Goal: Task Accomplishment & Management: Use online tool/utility

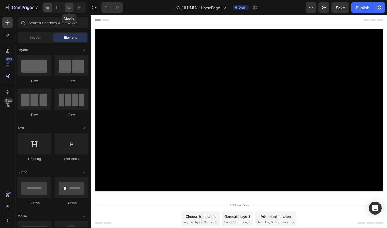
click at [71, 10] on icon at bounding box center [68, 7] width 5 height 5
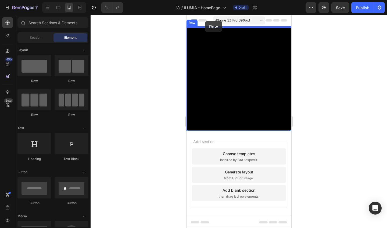
drag, startPoint x: 225, startPoint y: 87, endPoint x: 204, endPoint y: 21, distance: 68.9
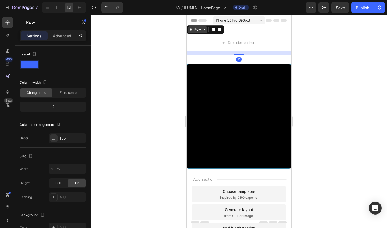
click at [199, 32] on div "Row" at bounding box center [197, 29] width 9 height 5
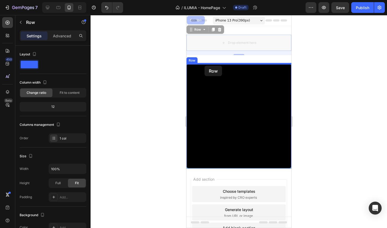
drag, startPoint x: 202, startPoint y: 29, endPoint x: 204, endPoint y: 66, distance: 36.6
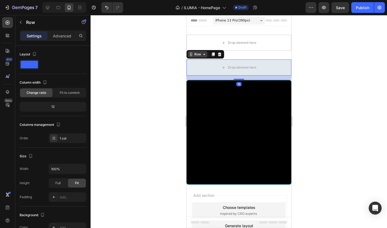
click at [203, 55] on icon at bounding box center [204, 54] width 2 height 1
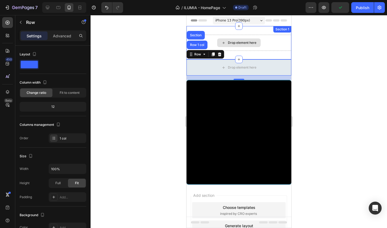
click at [282, 40] on div "Drop element here" at bounding box center [238, 43] width 105 height 16
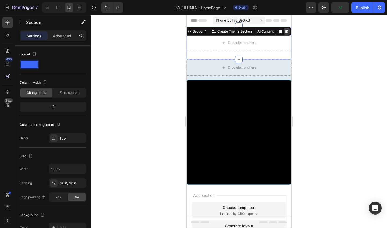
click at [286, 31] on icon at bounding box center [286, 32] width 3 height 4
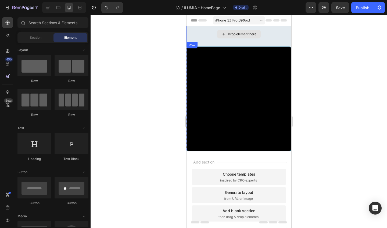
click at [207, 35] on div "Drop element here" at bounding box center [238, 34] width 105 height 16
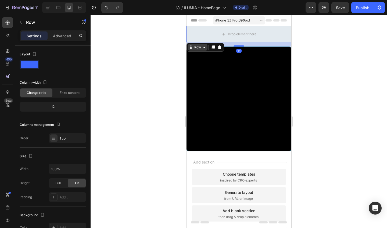
click at [202, 46] on icon at bounding box center [204, 47] width 4 height 4
click at [219, 47] on icon at bounding box center [219, 47] width 3 height 4
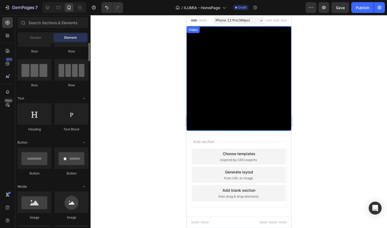
scroll to position [30, 0]
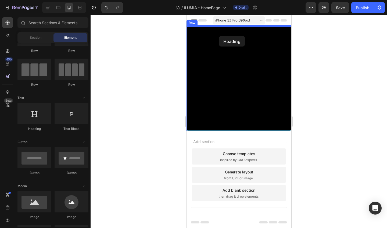
drag, startPoint x: 220, startPoint y: 128, endPoint x: 219, endPoint y: 36, distance: 91.9
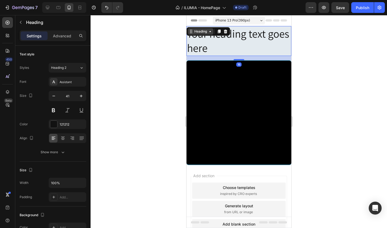
click at [209, 32] on icon at bounding box center [210, 31] width 4 height 4
click at [205, 32] on div "Heading" at bounding box center [200, 31] width 15 height 5
click at [210, 46] on h2 "Your heading text goes here" at bounding box center [238, 41] width 105 height 30
click at [210, 46] on p "Your heading text goes here" at bounding box center [239, 41] width 104 height 29
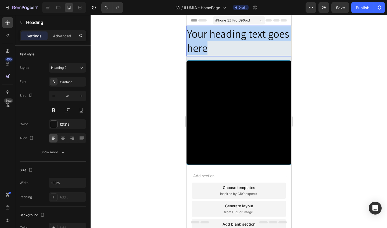
click at [210, 46] on p "Your heading text goes here" at bounding box center [239, 41] width 104 height 29
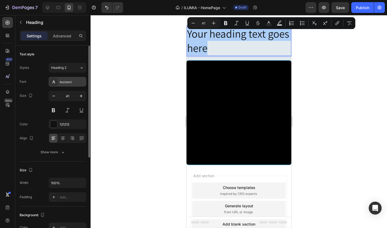
click at [76, 82] on div "Assistant" at bounding box center [72, 82] width 25 height 5
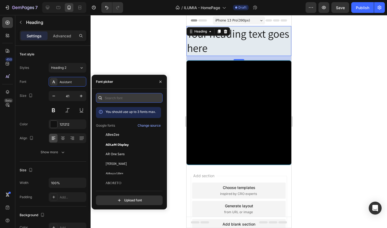
click at [116, 100] on input "text" at bounding box center [129, 98] width 67 height 10
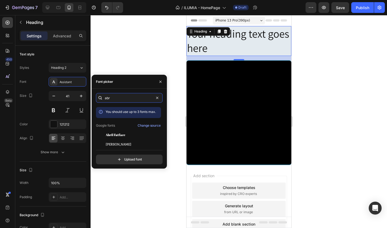
scroll to position [0, 0]
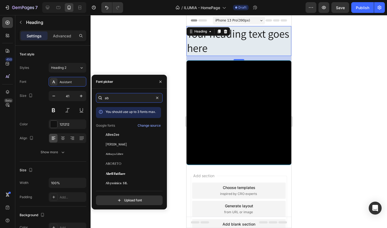
type input "a"
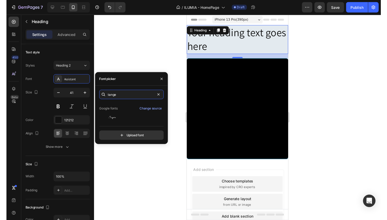
scroll to position [13, 0]
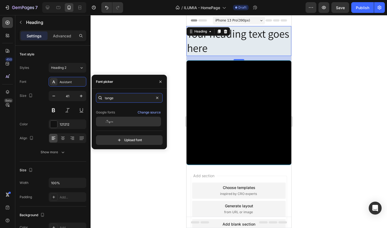
type input "tange"
click at [116, 120] on div "Tangerine" at bounding box center [133, 121] width 54 height 5
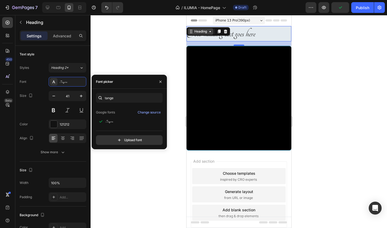
click at [198, 33] on div "Heading" at bounding box center [200, 31] width 15 height 5
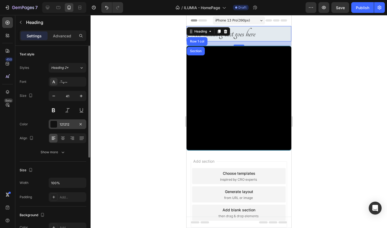
click at [64, 124] on div "121212" at bounding box center [68, 124] width 16 height 5
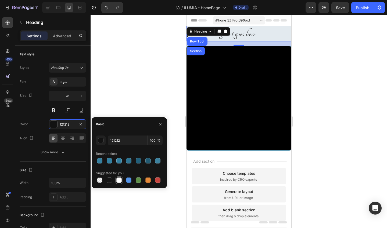
click at [121, 182] on div at bounding box center [119, 180] width 6 height 6
click at [109, 182] on div at bounding box center [109, 179] width 5 height 5
type input "151515"
click at [121, 102] on div at bounding box center [239, 121] width 296 height 213
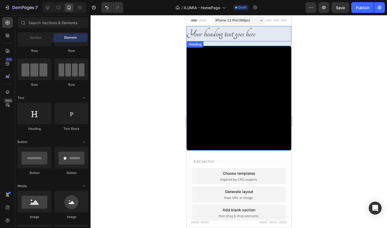
click at [208, 35] on p "Your heading text goes here" at bounding box center [239, 34] width 104 height 14
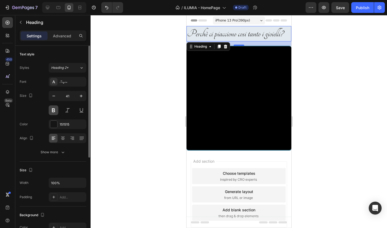
click at [56, 110] on button at bounding box center [54, 110] width 10 height 10
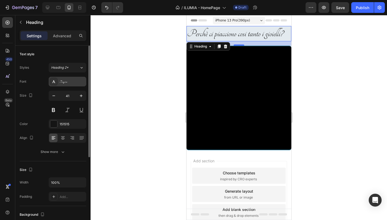
click at [74, 81] on div "Tangerine" at bounding box center [72, 82] width 25 height 5
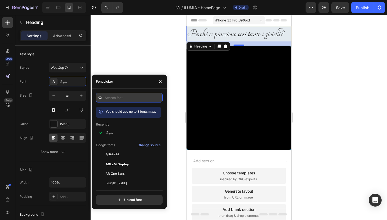
click at [117, 97] on input "text" at bounding box center [129, 98] width 67 height 10
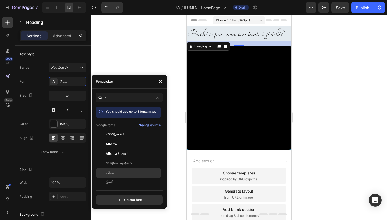
click at [114, 171] on div "Allura" at bounding box center [133, 173] width 54 height 5
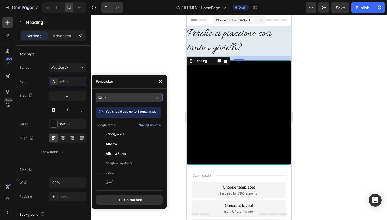
click at [114, 100] on input "all" at bounding box center [129, 98] width 67 height 10
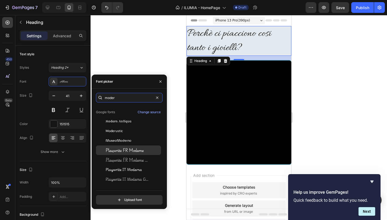
scroll to position [0, 0]
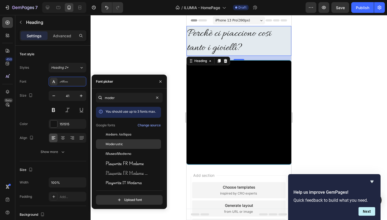
click at [132, 144] on div "Moderustic" at bounding box center [133, 144] width 54 height 5
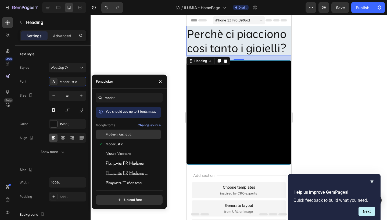
click at [132, 138] on div "Modern Antiqua" at bounding box center [128, 135] width 65 height 10
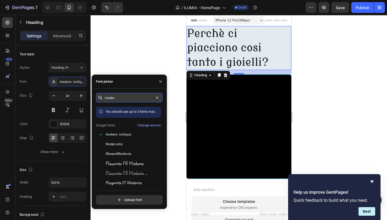
click at [115, 97] on input "moder" at bounding box center [129, 98] width 67 height 10
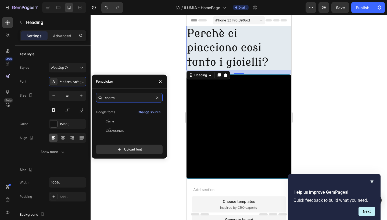
scroll to position [13, 0]
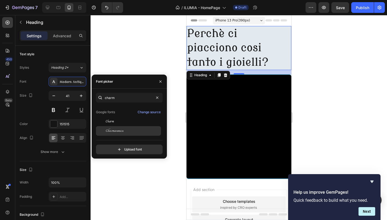
click at [123, 130] on div "Charmonman" at bounding box center [133, 131] width 54 height 5
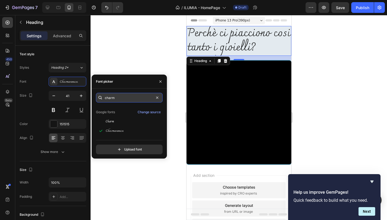
click at [121, 97] on input "charm" at bounding box center [129, 98] width 67 height 10
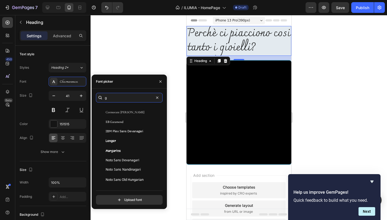
scroll to position [0, 0]
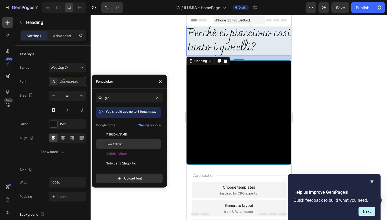
click at [122, 144] on span "Glass Antiqua" at bounding box center [114, 144] width 17 height 5
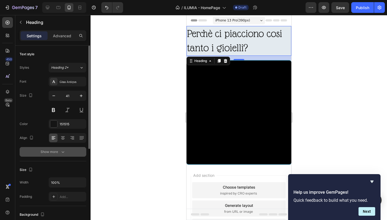
click at [61, 152] on icon "button" at bounding box center [62, 151] width 5 height 5
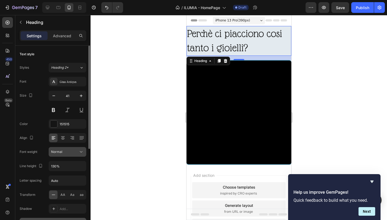
click at [63, 152] on div "Normal" at bounding box center [64, 152] width 27 height 5
click at [53, 112] on button at bounding box center [54, 110] width 10 height 10
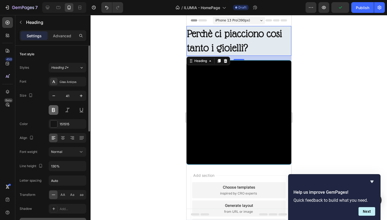
click at [53, 112] on button at bounding box center [54, 110] width 10 height 10
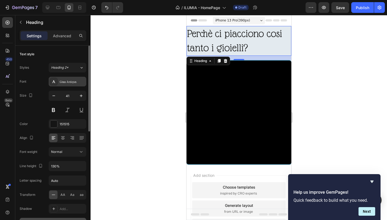
click at [76, 80] on div "Glass Antiqua" at bounding box center [72, 82] width 25 height 5
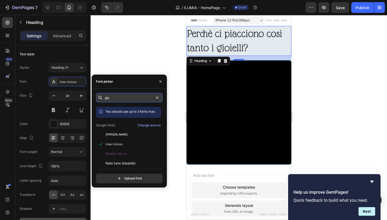
click at [117, 100] on input "gla" at bounding box center [129, 98] width 67 height 10
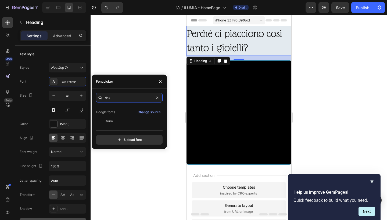
scroll to position [13, 0]
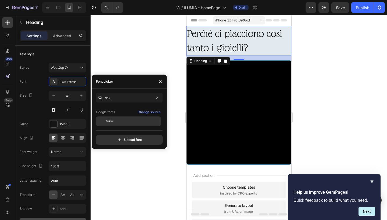
click at [131, 124] on div "Dekko" at bounding box center [133, 121] width 54 height 5
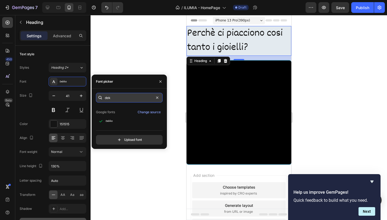
click at [132, 102] on input "dek" at bounding box center [129, 98] width 67 height 10
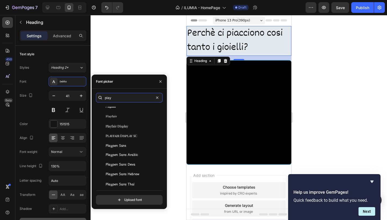
scroll to position [162, 0]
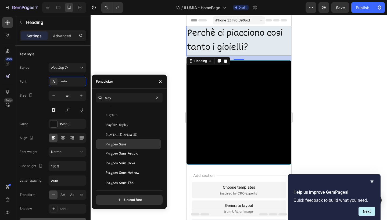
click at [124, 143] on span "Playpen Sans" at bounding box center [116, 144] width 20 height 5
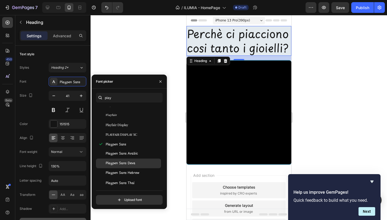
scroll to position [181, 0]
click at [123, 165] on span "Playpen Sans Thai" at bounding box center [120, 164] width 29 height 5
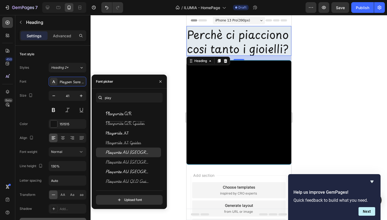
scroll to position [242, 0]
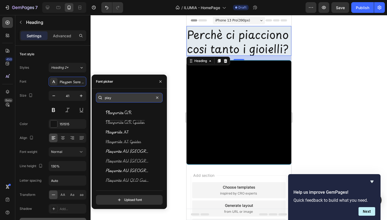
click at [119, 101] on input "play" at bounding box center [129, 98] width 67 height 10
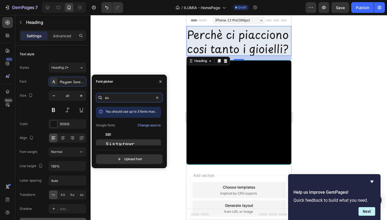
scroll to position [13, 0]
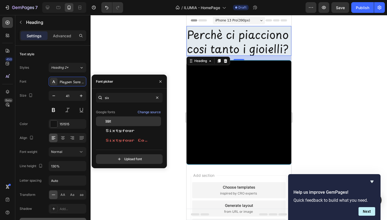
click at [130, 124] on div "Six Caps" at bounding box center [128, 122] width 65 height 10
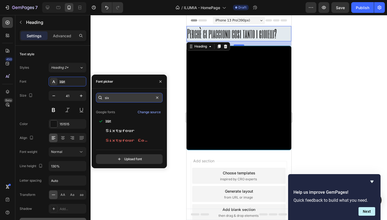
click at [122, 98] on input "six" at bounding box center [129, 98] width 67 height 10
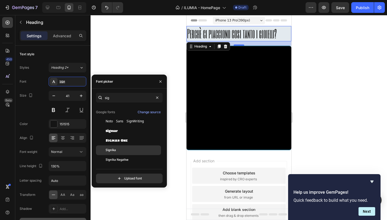
click at [116, 149] on div "Signika" at bounding box center [133, 150] width 54 height 5
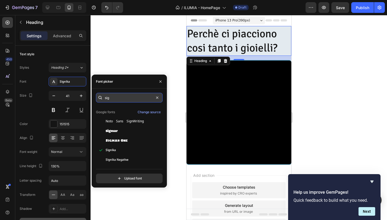
click at [122, 100] on input "sig" at bounding box center [129, 98] width 67 height 10
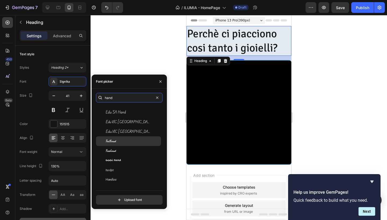
scroll to position [61, 0]
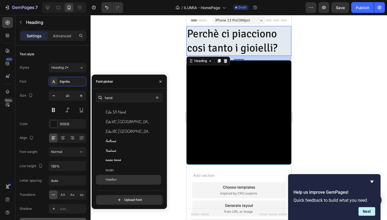
click at [120, 182] on div "Handlee" at bounding box center [133, 180] width 54 height 5
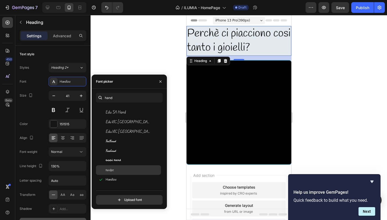
click at [120, 171] on div "Handjet" at bounding box center [133, 170] width 54 height 5
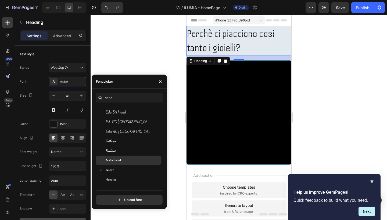
click at [120, 161] on span "Gochi Hand" at bounding box center [113, 160] width 15 height 5
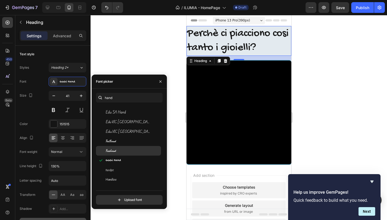
click at [121, 148] on div "Freehand" at bounding box center [128, 151] width 65 height 10
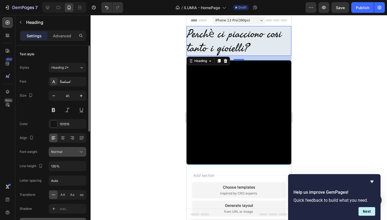
click at [77, 148] on button "Normal" at bounding box center [68, 152] width 38 height 10
click at [70, 81] on div "Freehand" at bounding box center [72, 82] width 25 height 5
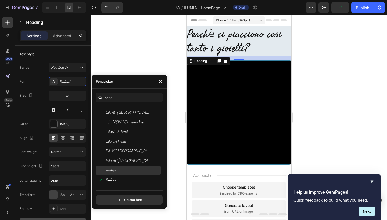
scroll to position [31, 0]
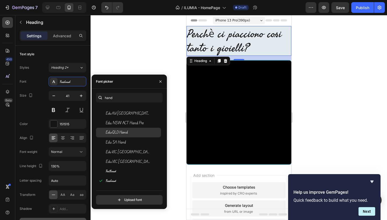
click at [134, 132] on div "Edu QLD Hand" at bounding box center [133, 132] width 54 height 5
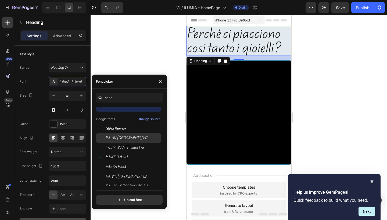
scroll to position [0, 0]
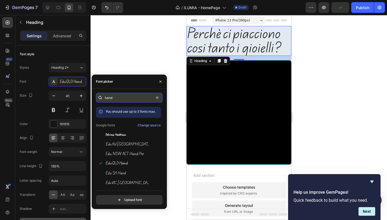
click at [127, 96] on input "hand" at bounding box center [129, 98] width 67 height 10
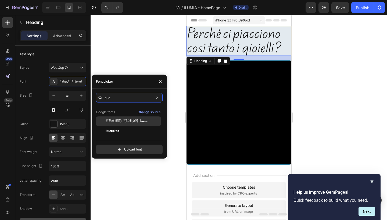
scroll to position [13, 0]
click at [121, 121] on span "[PERSON_NAME] [PERSON_NAME] Francisco" at bounding box center [127, 121] width 43 height 5
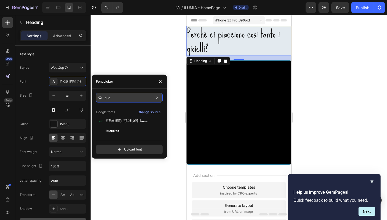
click at [132, 98] on input "sue" at bounding box center [129, 98] width 67 height 10
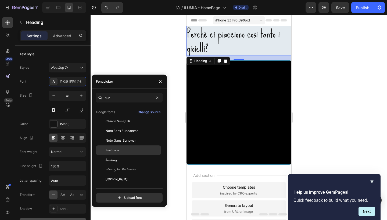
click at [120, 148] on div "Sunflower" at bounding box center [133, 150] width 54 height 5
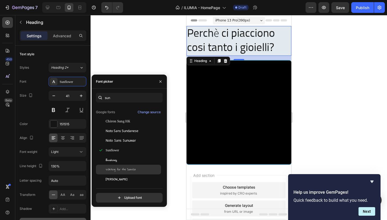
click at [121, 167] on span "Waiting for the Sunrise" at bounding box center [121, 169] width 30 height 5
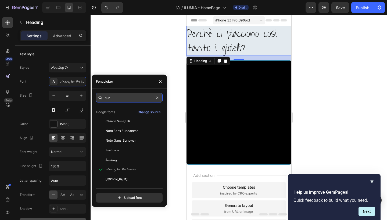
click at [122, 99] on input "sun" at bounding box center [129, 98] width 67 height 10
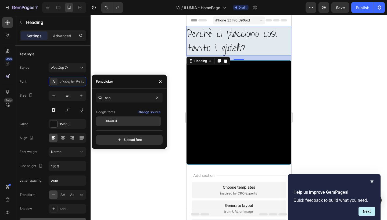
click at [137, 120] on div "Bebas Neue" at bounding box center [133, 121] width 54 height 5
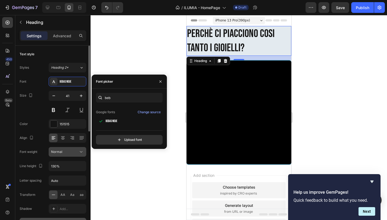
click at [76, 151] on div "Normal" at bounding box center [64, 152] width 27 height 5
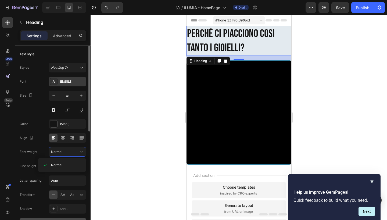
click at [75, 79] on div "Bebas Neue" at bounding box center [68, 82] width 38 height 10
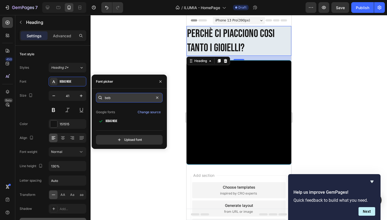
click at [119, 102] on input "beb" at bounding box center [129, 98] width 67 height 10
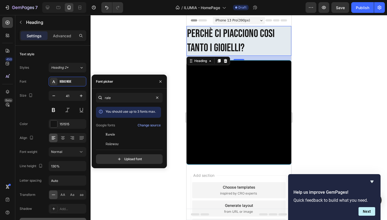
click at [117, 146] on div "rale You should use up to 3 fonts max. Google fonts Change source Kurale Ralewa…" at bounding box center [129, 128] width 67 height 71
click at [117, 145] on span "Raleway" at bounding box center [112, 144] width 13 height 5
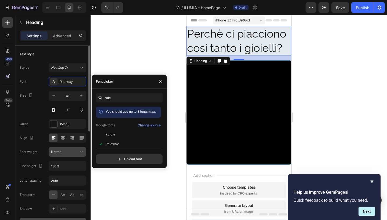
click at [76, 153] on div "Normal" at bounding box center [64, 152] width 27 height 5
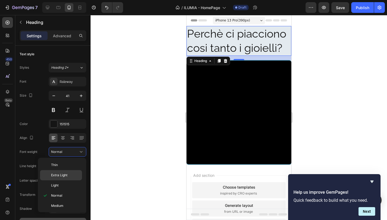
click at [69, 177] on p "Extra Light" at bounding box center [65, 175] width 28 height 5
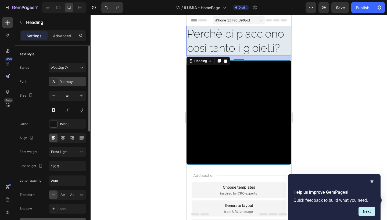
click at [73, 83] on div "Raleway" at bounding box center [72, 82] width 25 height 5
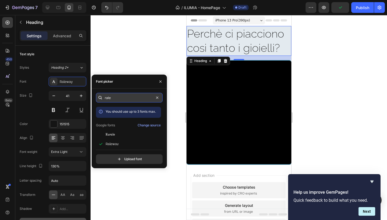
click at [114, 99] on input "rale" at bounding box center [129, 98] width 67 height 10
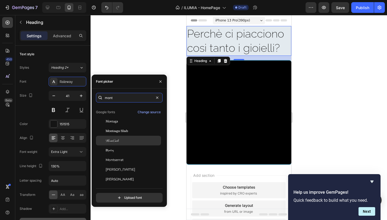
scroll to position [13, 0]
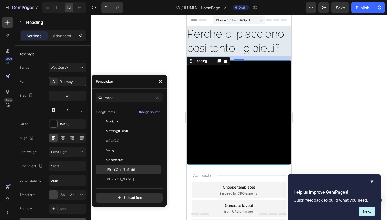
click at [118, 168] on span "[PERSON_NAME]" at bounding box center [121, 169] width 30 height 5
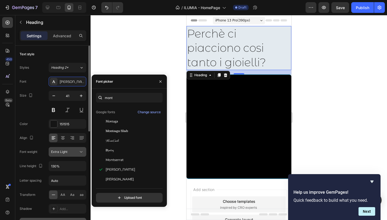
click at [82, 152] on icon at bounding box center [80, 151] width 5 height 5
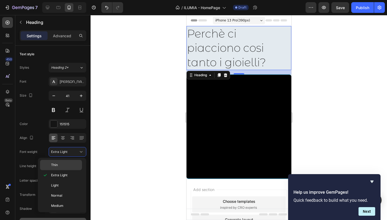
click at [69, 167] on p "Thin" at bounding box center [65, 165] width 28 height 5
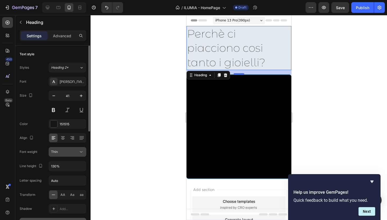
click at [76, 149] on button "Thin" at bounding box center [68, 152] width 38 height 10
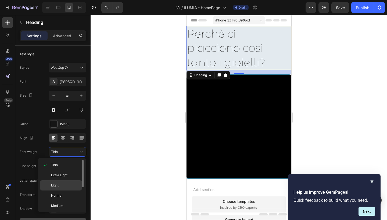
click at [68, 183] on div "Light" at bounding box center [61, 186] width 42 height 10
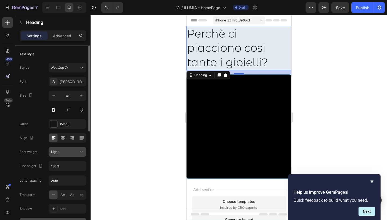
click at [71, 154] on div "Light" at bounding box center [64, 152] width 27 height 5
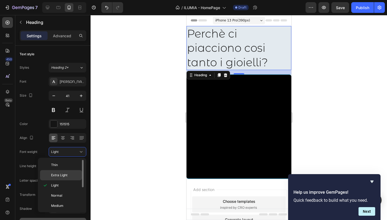
click at [68, 177] on p "Extra Light" at bounding box center [65, 175] width 28 height 5
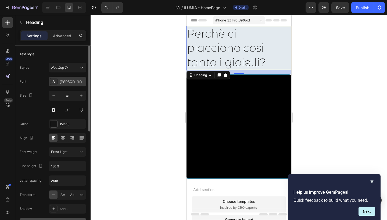
click at [77, 81] on div "[PERSON_NAME]" at bounding box center [72, 82] width 25 height 5
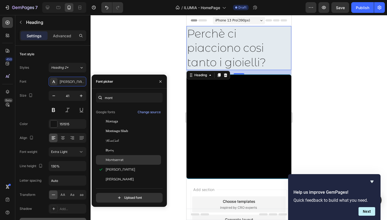
click at [109, 158] on span "Montserrat" at bounding box center [115, 160] width 18 height 5
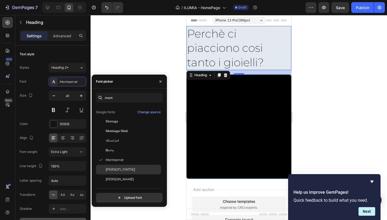
click at [110, 167] on div "[PERSON_NAME]" at bounding box center [128, 170] width 65 height 10
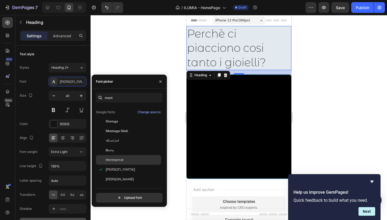
click at [111, 162] on span "Montserrat" at bounding box center [115, 160] width 18 height 5
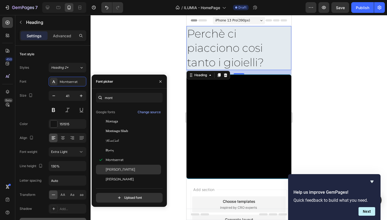
click at [112, 168] on span "[PERSON_NAME]" at bounding box center [121, 169] width 30 height 5
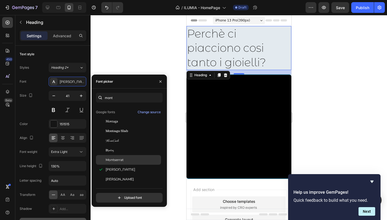
click at [114, 162] on span "Montserrat" at bounding box center [115, 160] width 18 height 5
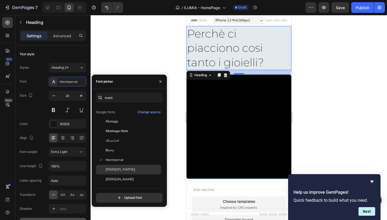
click at [114, 168] on span "[PERSON_NAME]" at bounding box center [121, 169] width 30 height 5
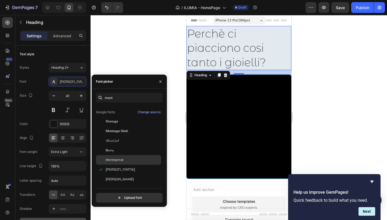
click at [119, 159] on span "Montserrat" at bounding box center [115, 160] width 18 height 5
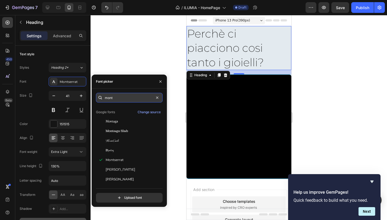
click at [118, 102] on input "mont" at bounding box center [129, 98] width 67 height 10
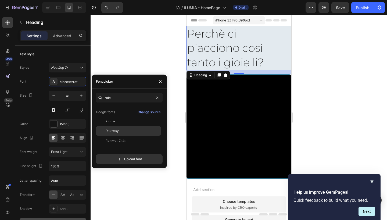
click at [116, 131] on span "Raleway" at bounding box center [112, 131] width 13 height 5
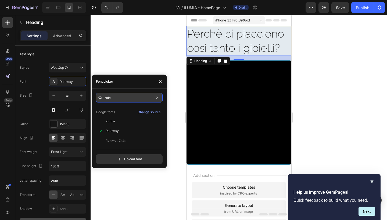
click at [119, 99] on input "rale" at bounding box center [129, 98] width 67 height 10
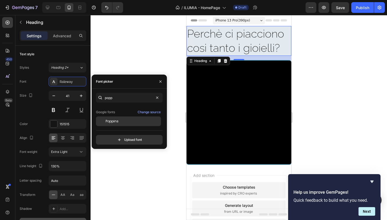
click at [117, 121] on span "Poppins" at bounding box center [112, 121] width 13 height 5
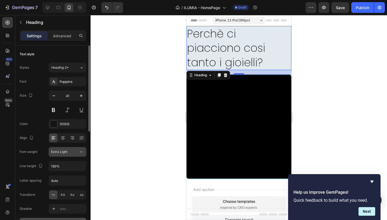
click at [72, 155] on button "Extra Light" at bounding box center [68, 152] width 38 height 10
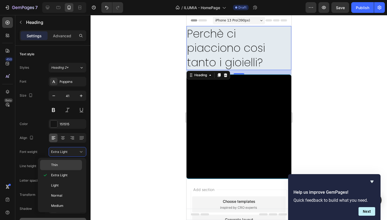
click at [71, 164] on p "Thin" at bounding box center [65, 165] width 28 height 5
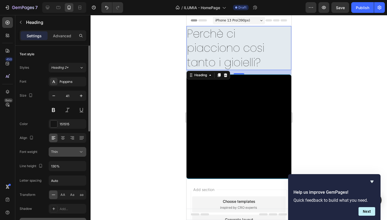
click at [72, 153] on div "Thin" at bounding box center [64, 152] width 27 height 5
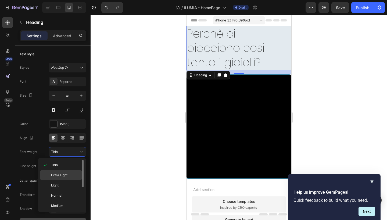
click at [69, 175] on p "Extra Light" at bounding box center [65, 175] width 28 height 5
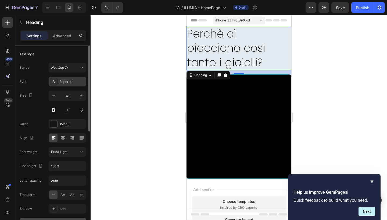
click at [77, 78] on div "Poppins" at bounding box center [68, 82] width 38 height 10
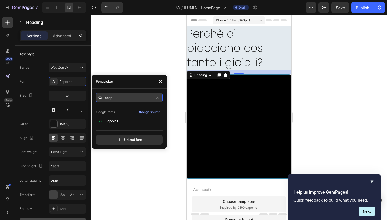
click at [114, 94] on input "popp" at bounding box center [129, 98] width 67 height 10
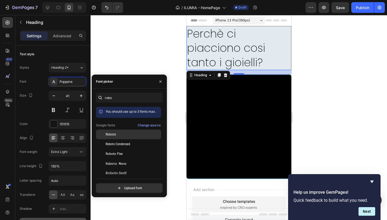
click at [111, 132] on span "Roboto" at bounding box center [111, 134] width 10 height 5
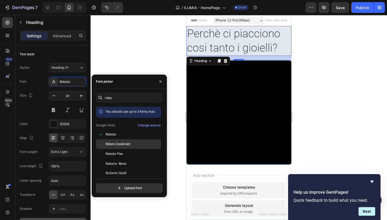
click at [110, 145] on span "Roboto Condensed" at bounding box center [118, 144] width 24 height 5
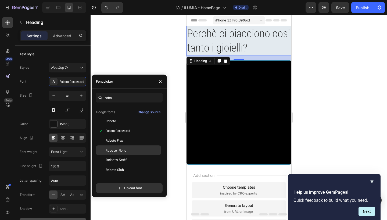
scroll to position [13, 0]
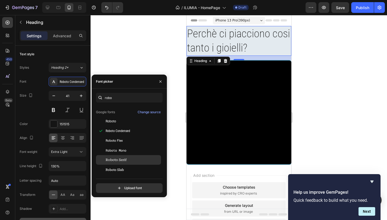
click at [111, 159] on span "Roboto Serif" at bounding box center [116, 160] width 21 height 5
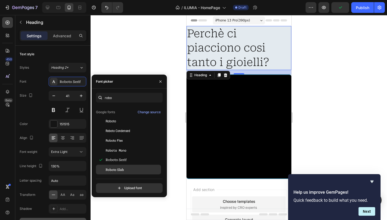
click at [111, 168] on span "Roboto Slab" at bounding box center [115, 169] width 18 height 5
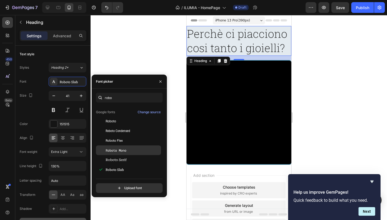
click at [115, 150] on span "Roboto Mono" at bounding box center [116, 150] width 21 height 5
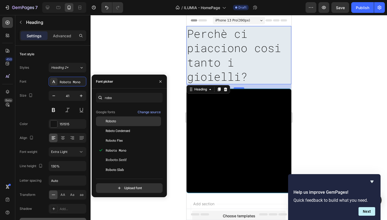
click at [118, 125] on div "Roboto" at bounding box center [128, 122] width 65 height 10
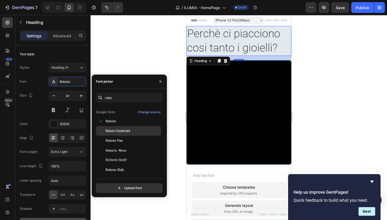
click at [119, 133] on span "Roboto Condensed" at bounding box center [118, 131] width 24 height 5
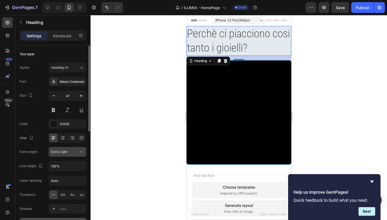
click at [78, 152] on div "Extra Light" at bounding box center [64, 152] width 27 height 5
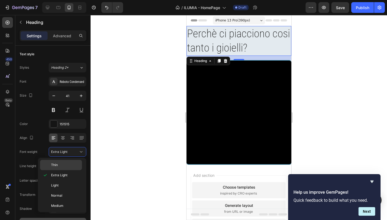
click at [72, 163] on p "Thin" at bounding box center [65, 165] width 28 height 5
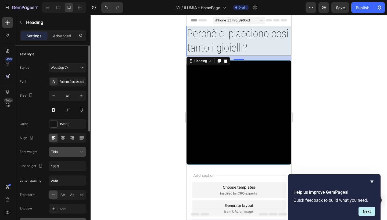
click at [73, 152] on div "Thin" at bounding box center [64, 152] width 27 height 5
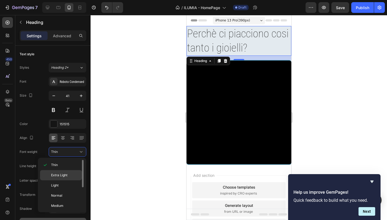
click at [71, 172] on div "Extra Light" at bounding box center [61, 175] width 42 height 10
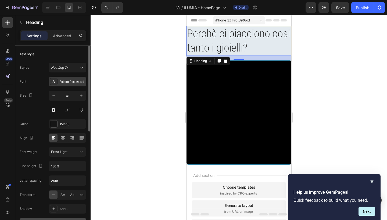
click at [81, 84] on div "Roboto Condensed" at bounding box center [68, 82] width 38 height 10
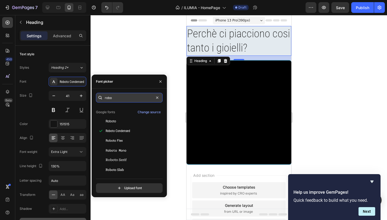
click at [114, 95] on input "robo" at bounding box center [129, 98] width 67 height 10
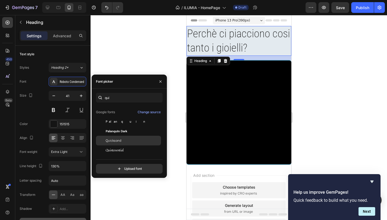
click at [114, 142] on span "Quicksand" at bounding box center [114, 140] width 16 height 5
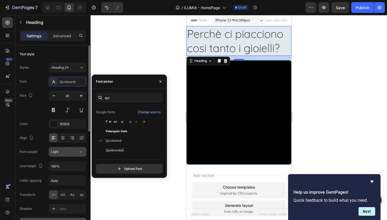
click at [66, 150] on div "Light" at bounding box center [64, 152] width 27 height 5
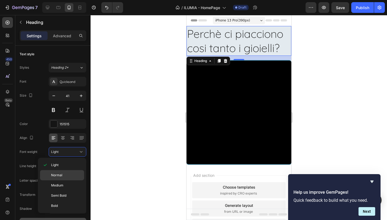
click at [63, 172] on div "Normal" at bounding box center [62, 175] width 44 height 10
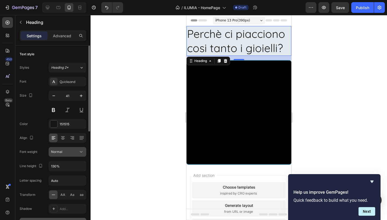
click at [65, 149] on button "Normal" at bounding box center [68, 152] width 38 height 10
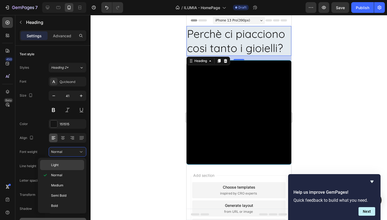
click at [62, 168] on div "Light" at bounding box center [62, 165] width 44 height 10
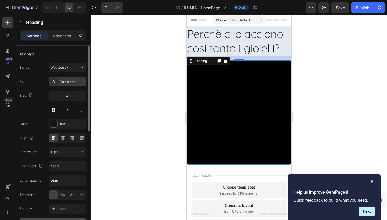
click at [78, 82] on div "Quicksand" at bounding box center [72, 82] width 25 height 5
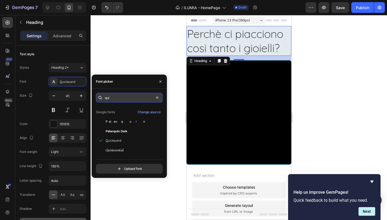
click at [117, 96] on input "qui" at bounding box center [129, 98] width 67 height 10
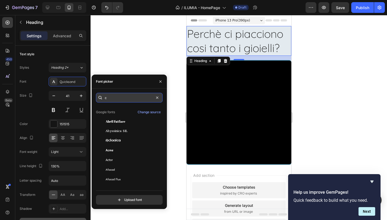
scroll to position [0, 0]
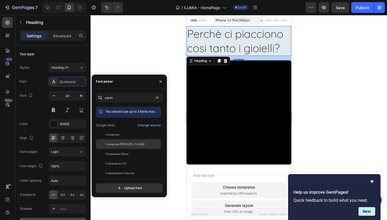
click at [115, 142] on span "Cormorant [PERSON_NAME]" at bounding box center [125, 144] width 39 height 5
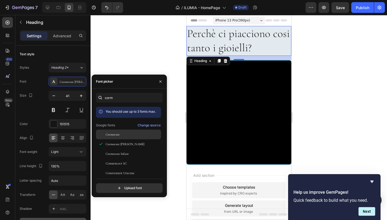
click at [115, 137] on span "Cormorant" at bounding box center [113, 134] width 14 height 5
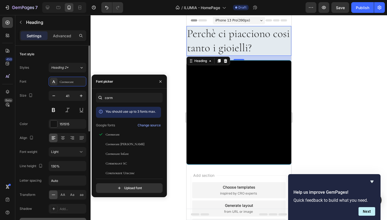
click at [81, 147] on div "Font Cormorant Size 41 Color 151515 Align Font weight Light Line height 130% Le…" at bounding box center [53, 152] width 67 height 151
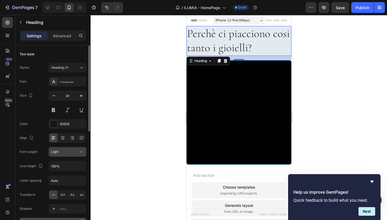
click at [79, 151] on icon at bounding box center [80, 151] width 5 height 5
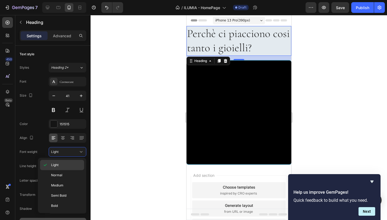
click at [69, 168] on div "Light" at bounding box center [62, 165] width 44 height 10
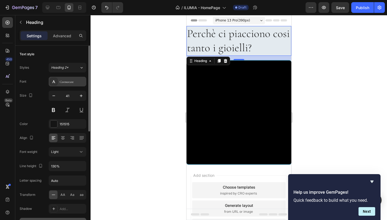
click at [74, 86] on div "Cormorant" at bounding box center [68, 82] width 38 height 10
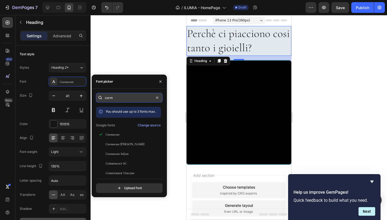
click at [114, 94] on input "corm" at bounding box center [129, 98] width 67 height 10
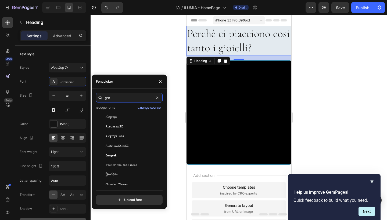
scroll to position [21, 0]
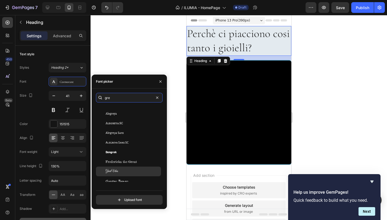
type input "gre"
click at [115, 171] on span "Great Vibes" at bounding box center [112, 171] width 12 height 5
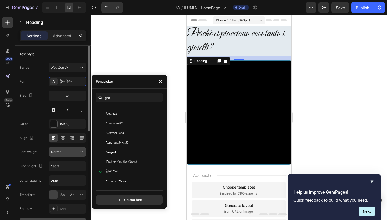
click at [78, 149] on div "Normal" at bounding box center [67, 151] width 33 height 5
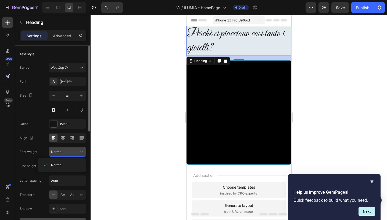
click at [75, 156] on button "Normal" at bounding box center [68, 152] width 38 height 10
click at [78, 154] on div "Normal" at bounding box center [64, 152] width 27 height 5
click at [63, 179] on input "Auto" at bounding box center [67, 181] width 37 height 10
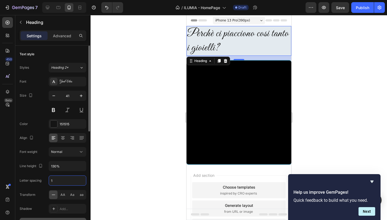
click at [63, 179] on input "1" at bounding box center [67, 181] width 37 height 10
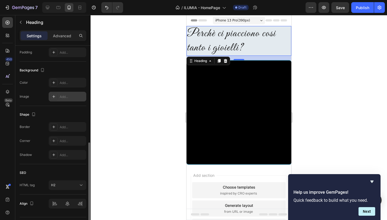
scroll to position [0, 0]
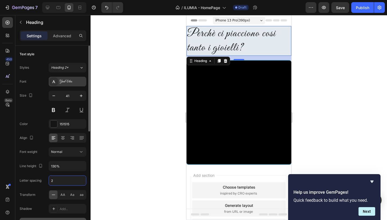
type input "2"
click at [74, 84] on div "Great Vibes" at bounding box center [72, 82] width 25 height 5
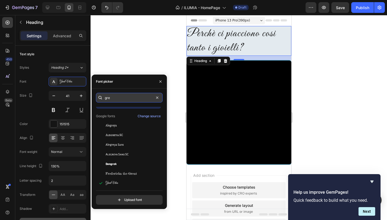
click at [118, 97] on input "gre" at bounding box center [129, 98] width 67 height 10
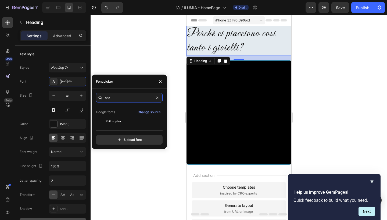
scroll to position [13, 0]
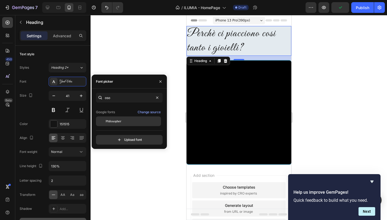
click at [120, 124] on span "Philosopher" at bounding box center [114, 121] width 16 height 5
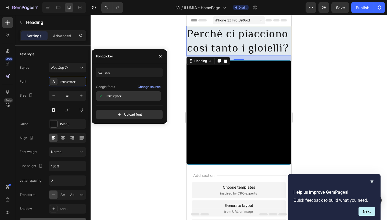
scroll to position [25, 0]
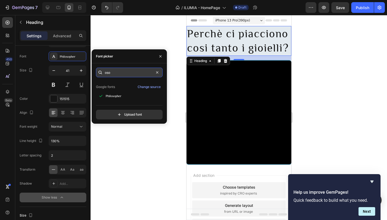
click at [121, 68] on input "oso" at bounding box center [129, 73] width 67 height 10
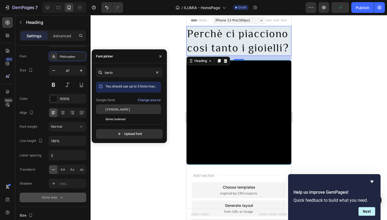
click at [112, 108] on span "[PERSON_NAME]" at bounding box center [118, 109] width 24 height 5
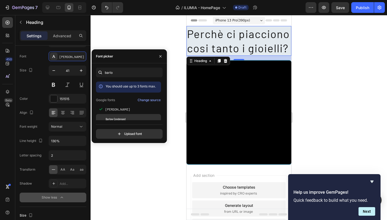
click at [110, 120] on span "Barlow Condensed" at bounding box center [116, 119] width 20 height 5
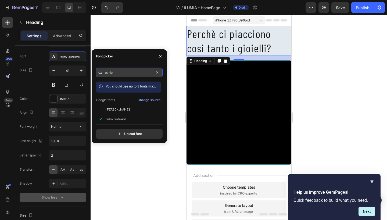
click at [133, 70] on input "barlo" at bounding box center [129, 73] width 67 height 10
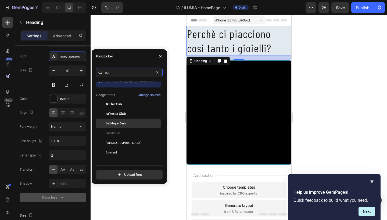
scroll to position [7, 0]
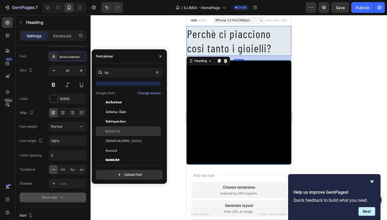
click at [136, 129] on div "Bubbler One" at bounding box center [133, 131] width 54 height 5
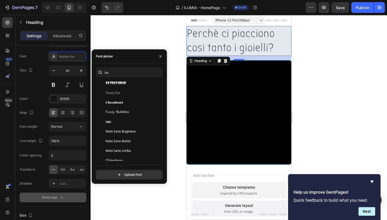
scroll to position [158, 0]
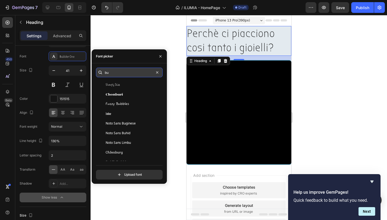
click at [114, 72] on input "bu" at bounding box center [129, 73] width 67 height 10
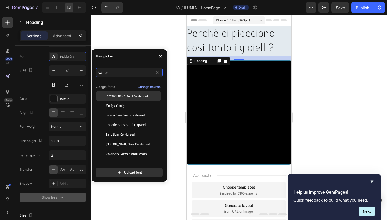
scroll to position [13, 0]
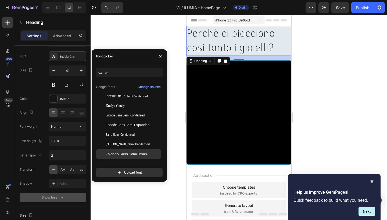
click at [121, 154] on span "Zalando Sans SemiExpanded" at bounding box center [128, 154] width 45 height 5
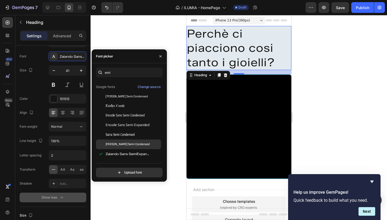
click at [121, 147] on span "[PERSON_NAME] Semi Condensed" at bounding box center [128, 144] width 44 height 5
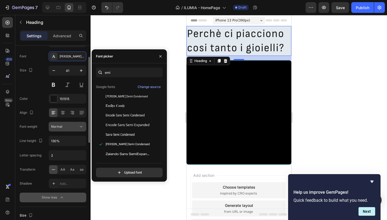
click at [80, 128] on icon at bounding box center [80, 126] width 5 height 5
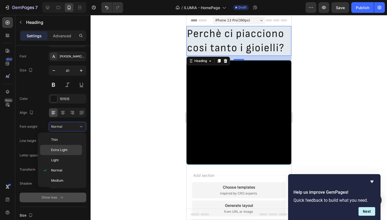
click at [71, 148] on p "Extra Light" at bounding box center [65, 150] width 28 height 5
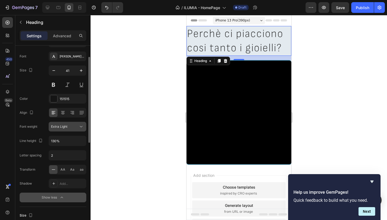
click at [70, 128] on div "Extra Light" at bounding box center [64, 126] width 27 height 5
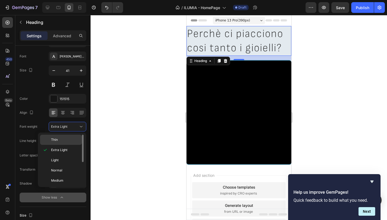
click at [61, 137] on div "Thin" at bounding box center [61, 140] width 42 height 10
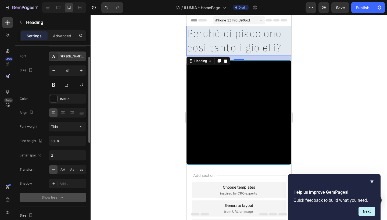
click at [79, 56] on div "[PERSON_NAME] Semi Condensed" at bounding box center [72, 56] width 25 height 5
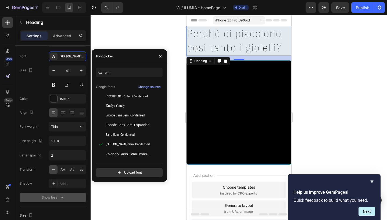
click at [121, 79] on div "emi You should use up to 3 fonts max. Google fonts Change source [PERSON_NAME] …" at bounding box center [129, 123] width 67 height 110
click at [120, 74] on input "emi" at bounding box center [129, 73] width 67 height 10
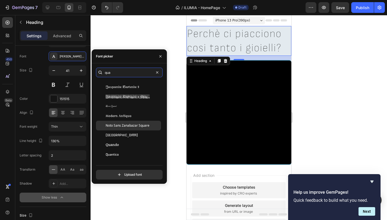
scroll to position [80, 0]
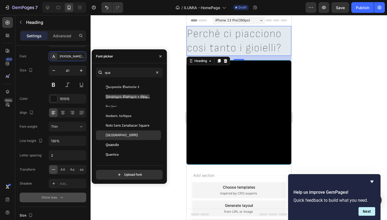
click at [124, 137] on div "[GEOGRAPHIC_DATA]" at bounding box center [133, 135] width 54 height 5
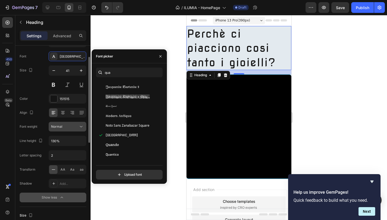
click at [72, 123] on button "Normal" at bounding box center [68, 127] width 38 height 10
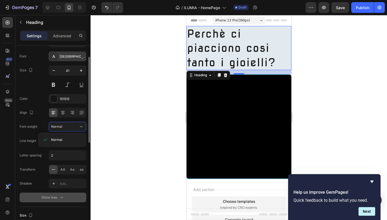
click at [71, 53] on div "[GEOGRAPHIC_DATA]" at bounding box center [68, 57] width 38 height 10
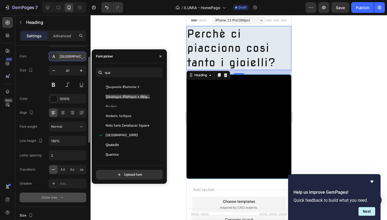
scroll to position [67, 0]
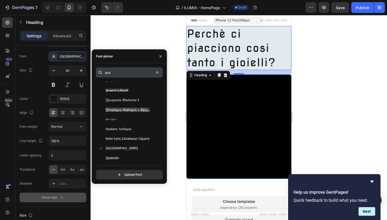
click at [114, 73] on input "qua" at bounding box center [129, 73] width 67 height 10
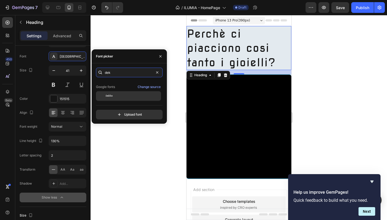
scroll to position [13, 0]
click at [118, 95] on div "Dekko" at bounding box center [133, 96] width 54 height 5
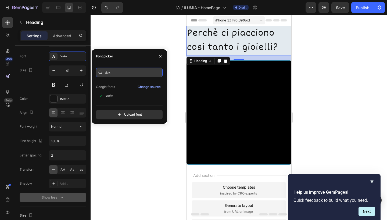
click at [121, 74] on input "dek" at bounding box center [129, 73] width 67 height 10
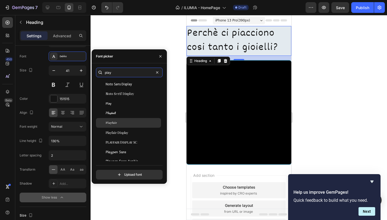
scroll to position [146, 0]
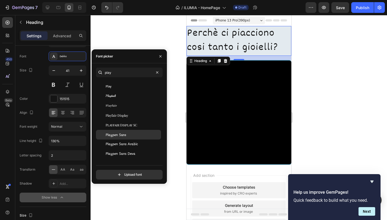
click at [130, 138] on div "Playpen Sans" at bounding box center [128, 135] width 65 height 10
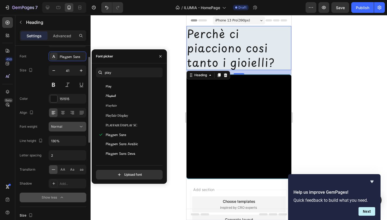
click at [80, 125] on icon at bounding box center [80, 126] width 5 height 5
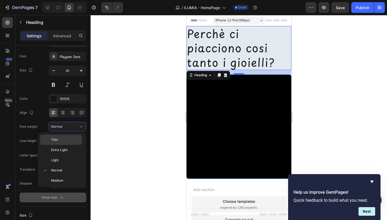
click at [69, 140] on p "Thin" at bounding box center [65, 140] width 28 height 5
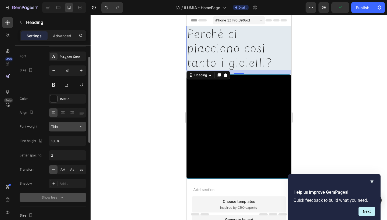
click at [71, 125] on div "Thin" at bounding box center [64, 126] width 27 height 5
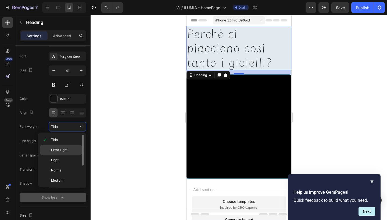
click at [66, 149] on span "Extra Light" at bounding box center [59, 150] width 16 height 5
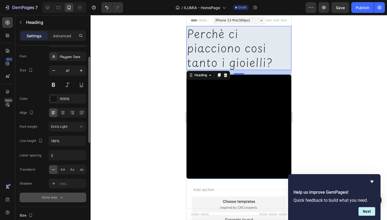
click at [71, 49] on div "Styles Heading 2* Font Playpen Sans Size 41 Color 151515 Align Font weight Extr…" at bounding box center [53, 120] width 67 height 165
click at [71, 53] on div "Playpen Sans" at bounding box center [68, 57] width 38 height 10
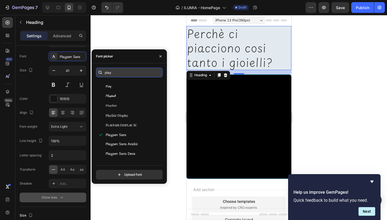
click at [118, 75] on input "play" at bounding box center [129, 73] width 67 height 10
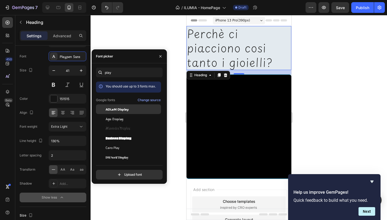
drag, startPoint x: 118, startPoint y: 82, endPoint x: 116, endPoint y: 108, distance: 26.2
click at [116, 108] on span "ADLaM Display" at bounding box center [117, 109] width 23 height 5
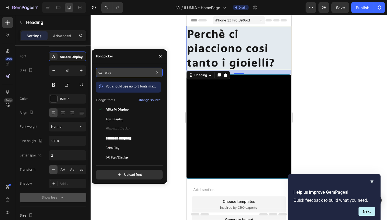
click at [116, 75] on input "play" at bounding box center [129, 73] width 67 height 10
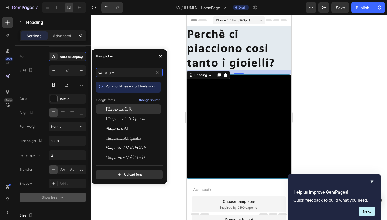
type input "playw"
click at [117, 108] on span "Playwrite AR" at bounding box center [119, 109] width 26 height 5
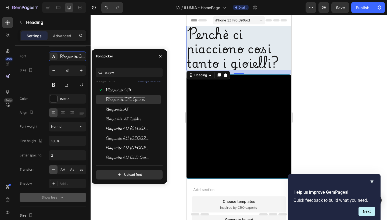
scroll to position [34, 0]
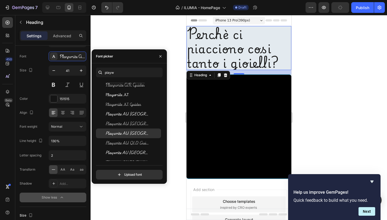
click at [119, 134] on span "Playwrite AU [GEOGRAPHIC_DATA]" at bounding box center [128, 133] width 45 height 5
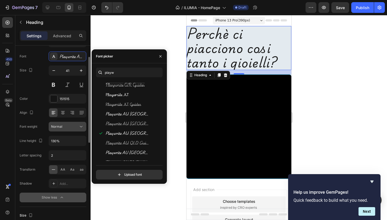
click at [83, 128] on icon at bounding box center [80, 126] width 5 height 5
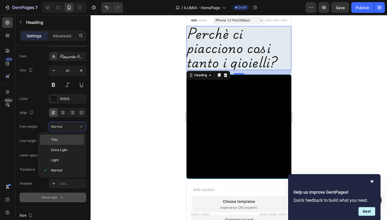
click at [72, 138] on p "Thin" at bounding box center [66, 140] width 31 height 5
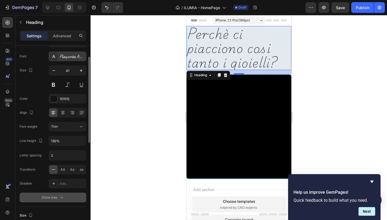
click at [76, 58] on div "Playwrite AU [GEOGRAPHIC_DATA]" at bounding box center [72, 56] width 25 height 5
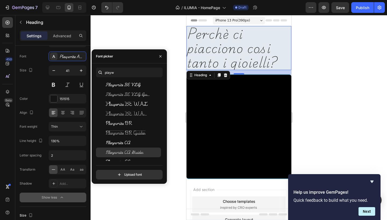
scroll to position [158, 0]
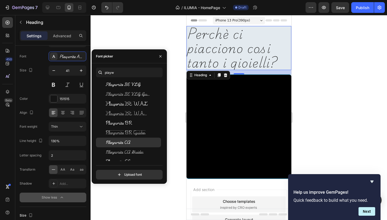
click at [136, 144] on div "Playwrite CA" at bounding box center [133, 142] width 54 height 5
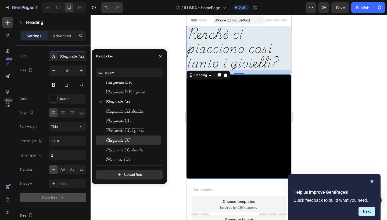
scroll to position [216, 0]
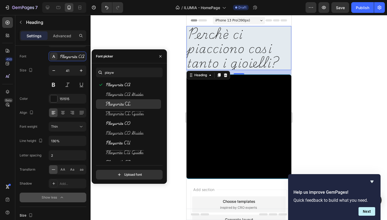
click at [127, 105] on span "Playwrite CL" at bounding box center [118, 104] width 25 height 5
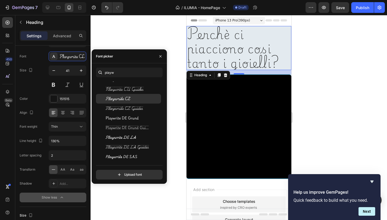
scroll to position [280, 0]
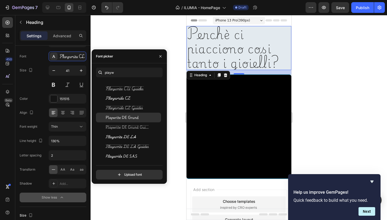
click at [127, 116] on span "Playwrite DE Grund" at bounding box center [122, 117] width 33 height 5
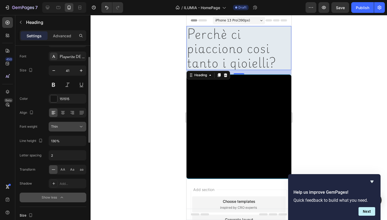
click at [70, 128] on div "Thin" at bounding box center [64, 126] width 27 height 5
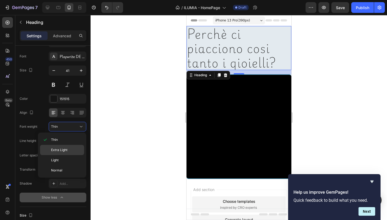
click at [68, 148] on p "Extra Light" at bounding box center [66, 150] width 31 height 5
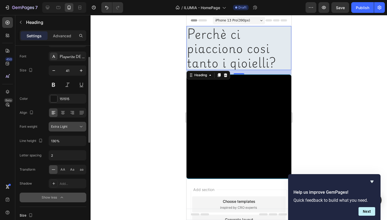
click at [67, 129] on div "Extra Light" at bounding box center [64, 126] width 27 height 5
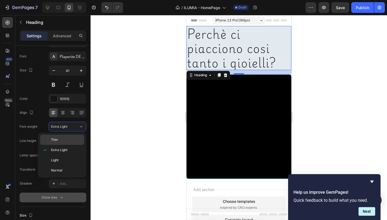
click at [66, 140] on p "Thin" at bounding box center [66, 140] width 31 height 5
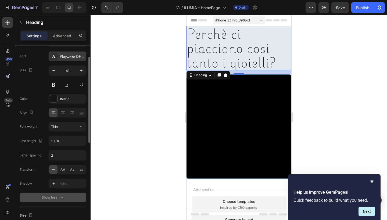
click at [75, 54] on div "Playwrite DE Grund" at bounding box center [68, 57] width 38 height 10
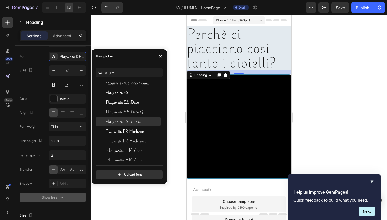
scroll to position [421, 0]
click at [120, 132] on span "Playwrite FR Moderne" at bounding box center [125, 131] width 38 height 5
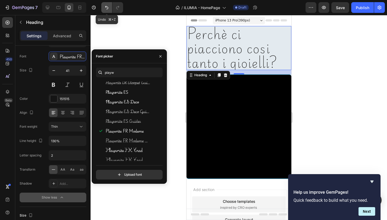
click at [106, 8] on icon "Undo/Redo" at bounding box center [106, 7] width 5 height 5
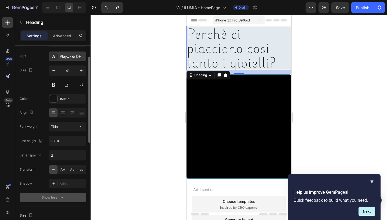
click at [75, 54] on div "Playwrite DE Grund" at bounding box center [72, 56] width 25 height 5
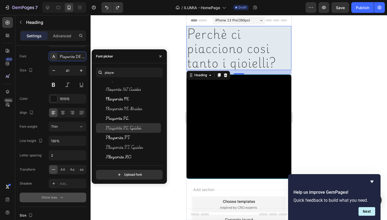
scroll to position [804, 0]
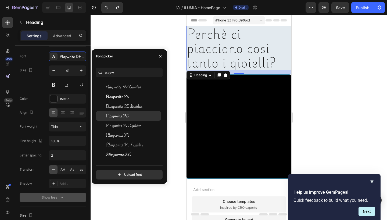
click at [114, 115] on span "Playwrite PL" at bounding box center [117, 116] width 23 height 5
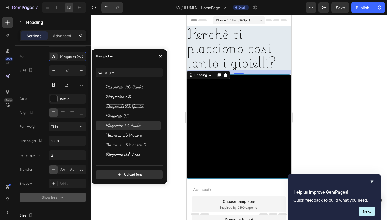
scroll to position [881, 0]
click at [117, 135] on span "Playwrite US Modern" at bounding box center [124, 135] width 37 height 5
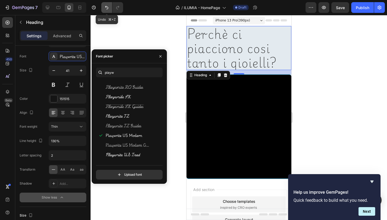
click at [104, 10] on button "Undo/Redo" at bounding box center [106, 7] width 11 height 11
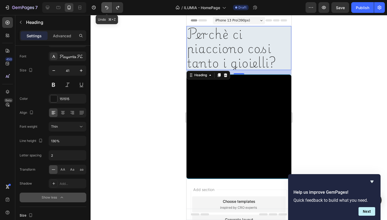
click at [104, 10] on button "Undo/Redo" at bounding box center [106, 7] width 11 height 11
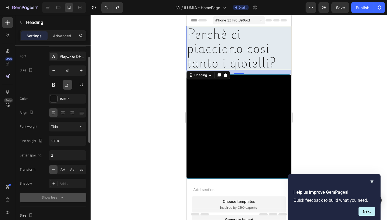
click at [66, 86] on button at bounding box center [68, 85] width 10 height 10
click at [64, 159] on input "2" at bounding box center [67, 156] width 37 height 10
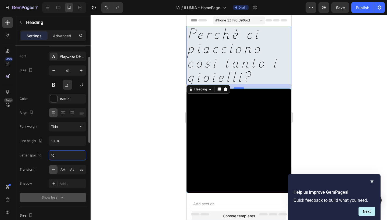
type input "1"
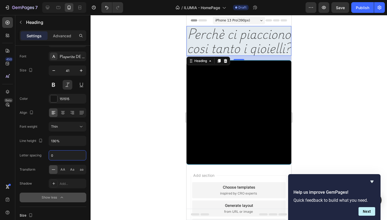
type input "0"
click at [120, 150] on div at bounding box center [239, 117] width 296 height 205
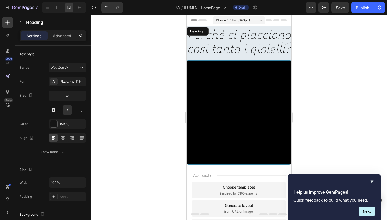
click at [200, 55] on p "Perchè ci piacciono cosi tanto i gioielli?" at bounding box center [239, 41] width 104 height 29
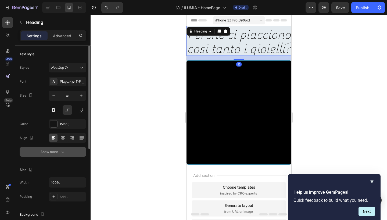
click at [62, 154] on icon "button" at bounding box center [62, 151] width 5 height 5
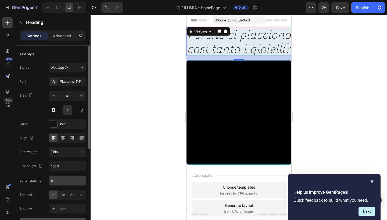
click at [59, 181] on input "0" at bounding box center [67, 181] width 37 height 10
click at [61, 164] on input "130%" at bounding box center [67, 167] width 37 height 10
click at [82, 164] on icon "button" at bounding box center [80, 166] width 5 height 5
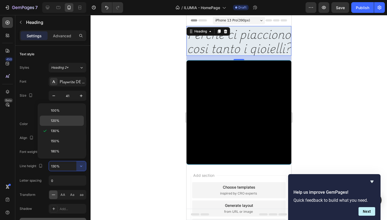
click at [70, 119] on p "120%" at bounding box center [66, 121] width 31 height 5
type input "120%"
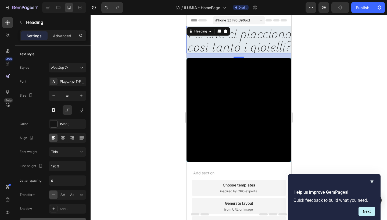
click at [131, 130] on div at bounding box center [239, 117] width 296 height 205
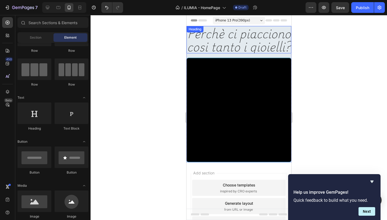
click at [219, 37] on p "Perchè ci piacciono cosi tanto i gioielli?" at bounding box center [239, 40] width 104 height 26
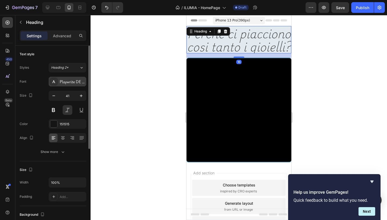
click at [67, 84] on div "Playwrite DE Grund" at bounding box center [72, 82] width 25 height 5
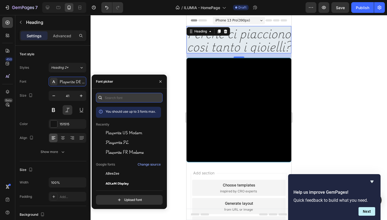
click at [130, 96] on input "text" at bounding box center [129, 98] width 67 height 10
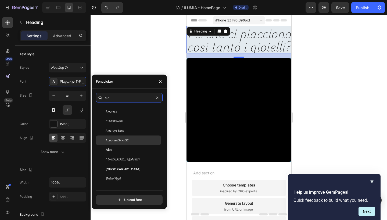
scroll to position [33, 0]
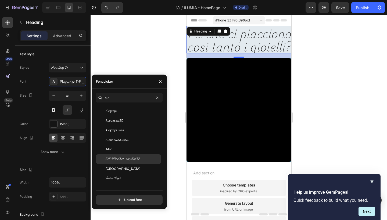
click at [116, 159] on span "[PERSON_NAME]" at bounding box center [123, 159] width 34 height 5
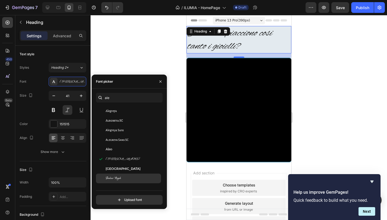
click at [117, 177] on span "Bonheur Royale" at bounding box center [113, 178] width 15 height 5
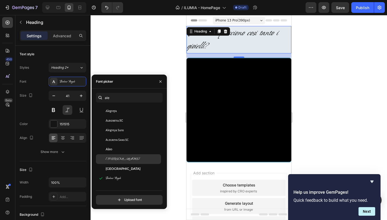
click at [116, 158] on span "[PERSON_NAME]" at bounding box center [123, 159] width 34 height 5
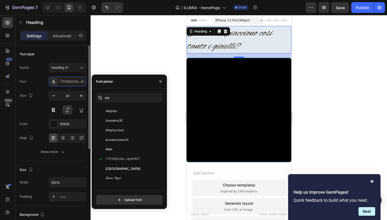
click at [66, 146] on div "Font [PERSON_NAME] Size 41 Color 151515 Align Show more" at bounding box center [53, 117] width 67 height 80
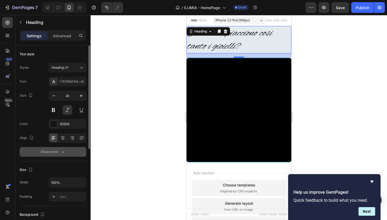
click at [62, 149] on icon "button" at bounding box center [62, 151] width 5 height 5
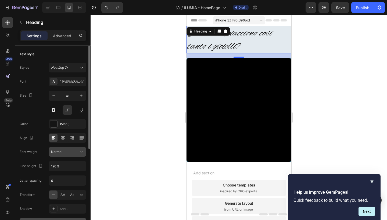
click at [68, 150] on div "Normal" at bounding box center [64, 152] width 27 height 5
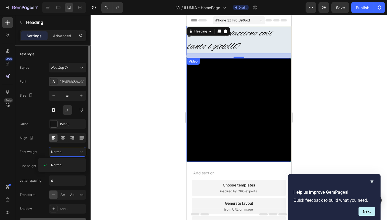
click at [80, 77] on div "[PERSON_NAME]" at bounding box center [68, 82] width 38 height 10
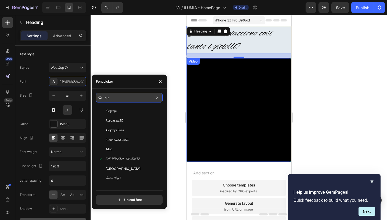
click at [117, 102] on input "ale" at bounding box center [129, 98] width 67 height 10
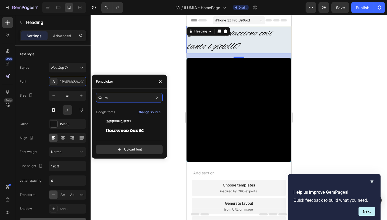
scroll to position [0, 0]
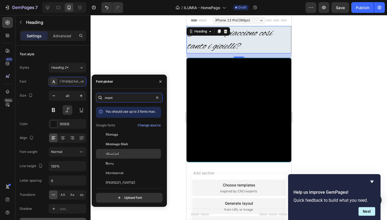
type input "mont"
click at [122, 154] on div "MonteCarlo" at bounding box center [133, 154] width 54 height 5
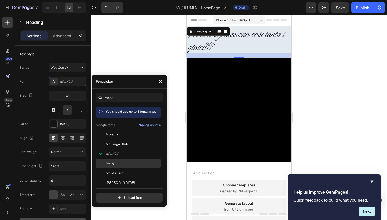
click at [121, 161] on div "Montez" at bounding box center [128, 164] width 65 height 10
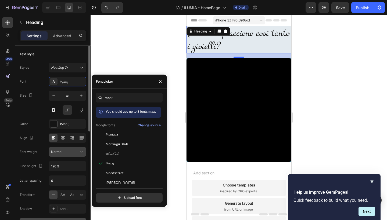
click at [77, 148] on button "Normal" at bounding box center [68, 152] width 38 height 10
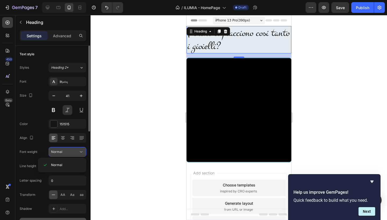
click at [76, 150] on div "Normal" at bounding box center [64, 152] width 27 height 5
click at [71, 84] on div "Montez" at bounding box center [72, 82] width 25 height 5
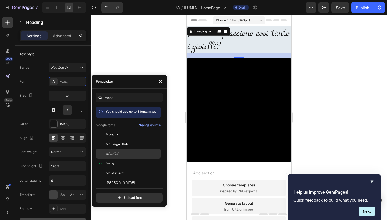
click at [125, 157] on div "MonteCarlo" at bounding box center [128, 154] width 65 height 10
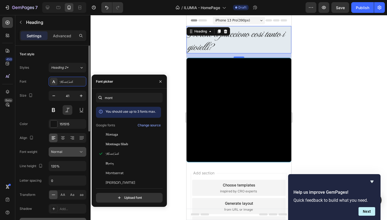
click at [69, 154] on div "Normal" at bounding box center [64, 152] width 27 height 5
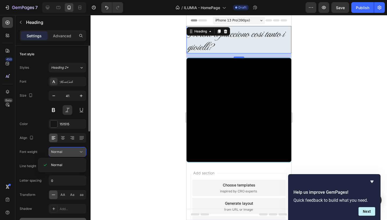
click at [69, 154] on div "Normal" at bounding box center [64, 152] width 27 height 5
click at [71, 77] on div "MonteCarlo" at bounding box center [68, 82] width 38 height 10
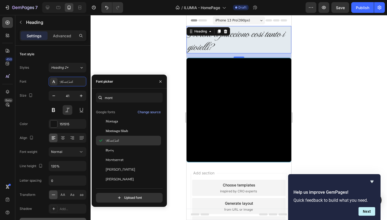
scroll to position [13, 0]
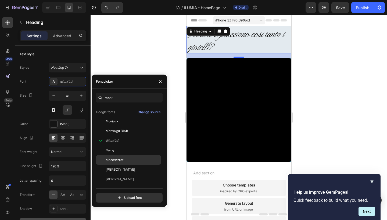
click at [136, 161] on div "Montserrat" at bounding box center [133, 160] width 54 height 5
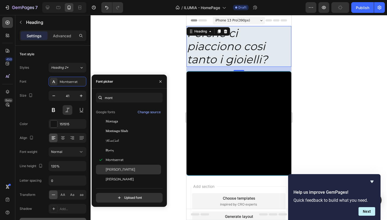
click at [134, 168] on span "[PERSON_NAME]" at bounding box center [121, 169] width 30 height 5
click at [133, 178] on span "[PERSON_NAME]" at bounding box center [120, 179] width 28 height 5
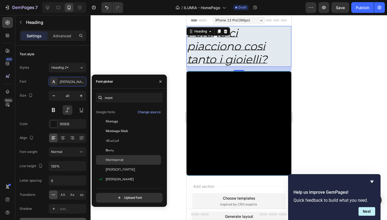
click at [122, 162] on span "Montserrat" at bounding box center [115, 160] width 18 height 5
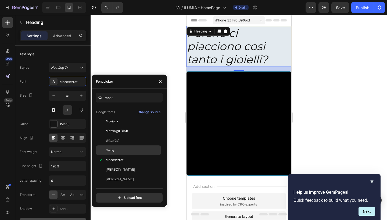
click at [117, 152] on div "Montez" at bounding box center [133, 150] width 54 height 5
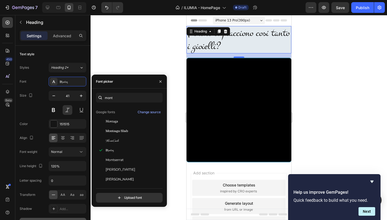
click at [103, 67] on div at bounding box center [239, 117] width 296 height 205
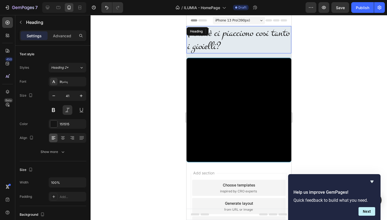
click at [194, 44] on p "Perchè ci piacciono cosi tanto i gioielli?" at bounding box center [239, 40] width 104 height 26
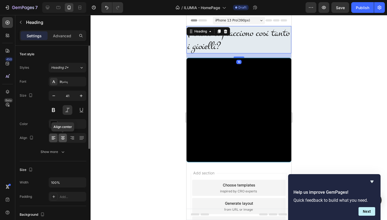
click at [64, 141] on icon at bounding box center [62, 137] width 5 height 5
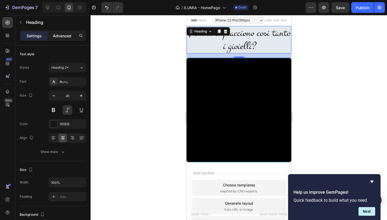
click at [62, 38] on p "Advanced" at bounding box center [62, 36] width 18 height 6
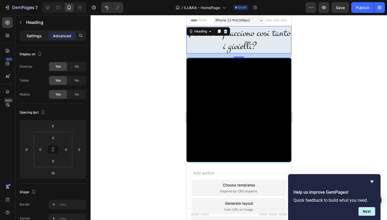
click at [33, 36] on p "Settings" at bounding box center [34, 36] width 15 height 6
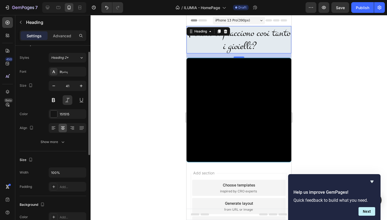
scroll to position [10, 0]
click at [69, 102] on button at bounding box center [68, 100] width 10 height 10
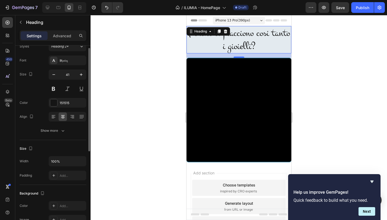
scroll to position [21, 0]
click at [56, 130] on div "Show more" at bounding box center [53, 130] width 25 height 5
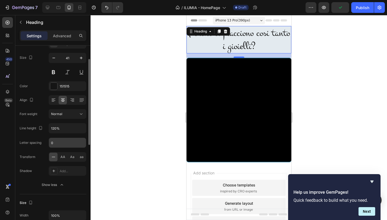
scroll to position [40, 0]
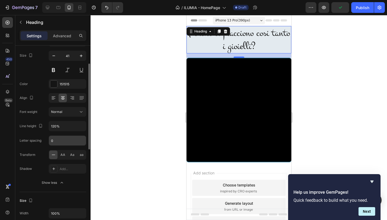
click at [62, 144] on input "0" at bounding box center [67, 141] width 37 height 10
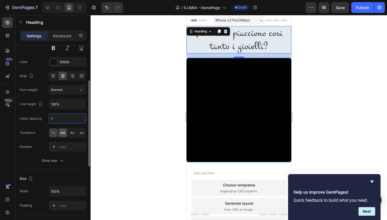
scroll to position [67, 0]
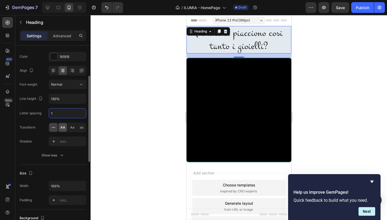
type input "1"
click at [64, 128] on span "AA" at bounding box center [62, 127] width 5 height 5
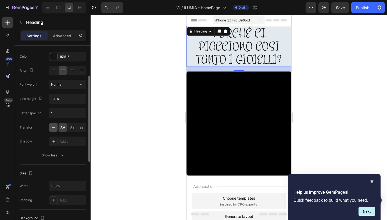
click at [55, 128] on icon at bounding box center [53, 127] width 5 height 5
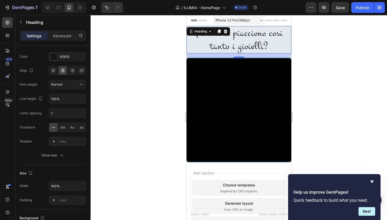
click at [128, 108] on div at bounding box center [239, 117] width 296 height 205
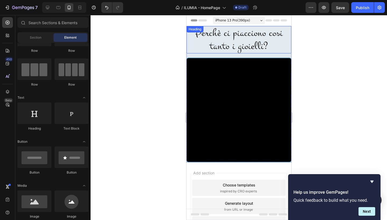
click at [226, 40] on p "Perchè ci piacciono cosi tanto i gioielli?" at bounding box center [239, 40] width 104 height 26
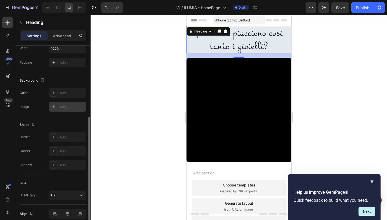
scroll to position [135, 0]
click at [64, 137] on div "Add..." at bounding box center [72, 137] width 25 height 5
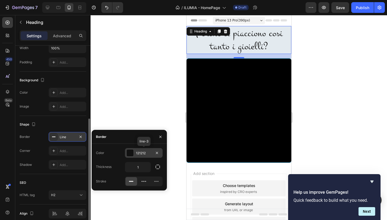
click at [140, 154] on div "121212" at bounding box center [144, 153] width 16 height 5
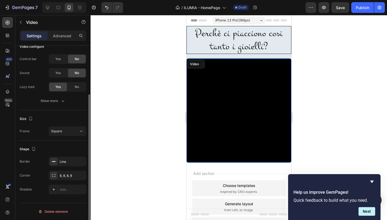
click at [213, 89] on video at bounding box center [238, 111] width 105 height 105
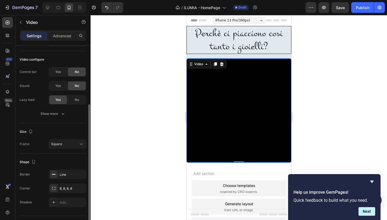
scroll to position [66, 0]
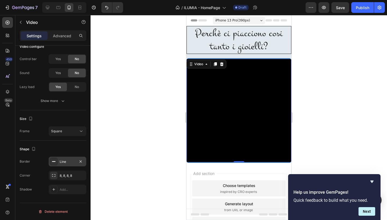
click at [70, 164] on div "Line" at bounding box center [68, 162] width 16 height 5
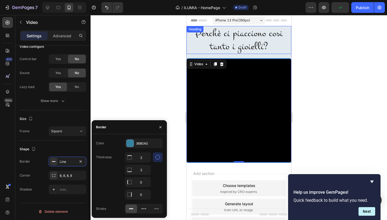
click at [218, 37] on p "Perchè ci piacciono cosi tanto i gioielli?" at bounding box center [238, 40] width 103 height 26
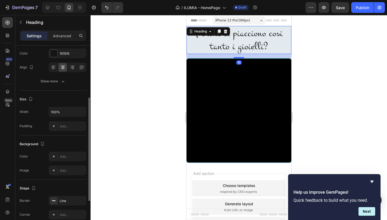
scroll to position [84, 0]
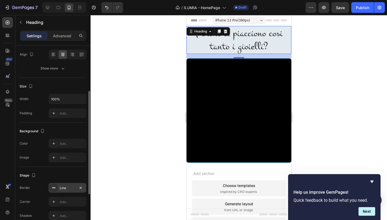
click at [68, 188] on div "Line" at bounding box center [68, 188] width 16 height 5
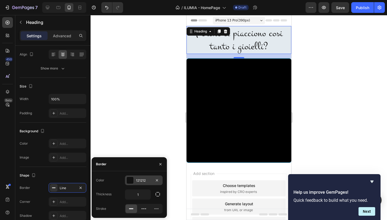
click at [143, 180] on div "121212" at bounding box center [144, 180] width 16 height 5
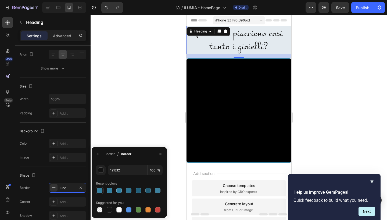
click at [100, 188] on div at bounding box center [99, 190] width 5 height 5
type input "3680A0"
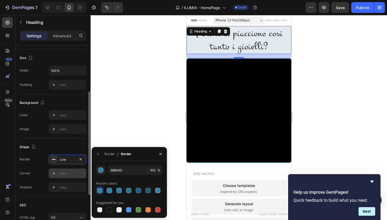
scroll to position [113, 0]
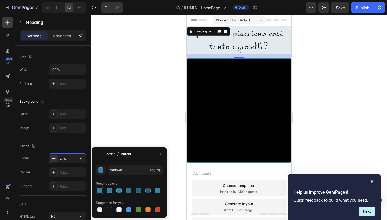
click at [111, 155] on div "Border" at bounding box center [110, 154] width 10 height 5
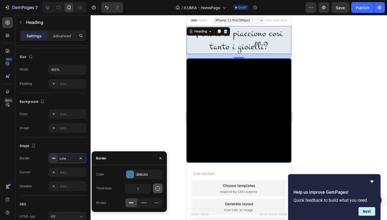
click at [158, 189] on icon "button" at bounding box center [157, 188] width 5 height 5
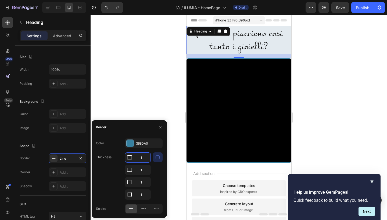
click at [142, 159] on input "1" at bounding box center [137, 158] width 25 height 10
type input "2"
click at [143, 172] on input "1" at bounding box center [137, 170] width 25 height 10
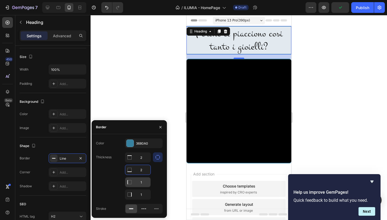
type input "2"
click at [142, 181] on input "1" at bounding box center [137, 183] width 25 height 10
type input "0"
click at [143, 193] on input "1" at bounding box center [137, 195] width 25 height 10
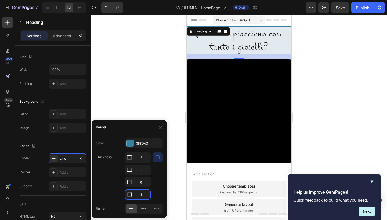
click at [143, 193] on input "1" at bounding box center [137, 195] width 25 height 10
type input "0"
click at [69, 171] on div "Add..." at bounding box center [72, 172] width 25 height 5
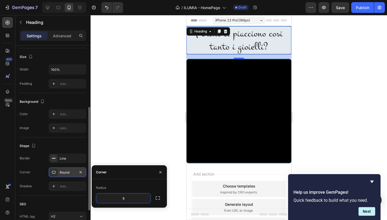
click at [153, 110] on div at bounding box center [239, 117] width 296 height 205
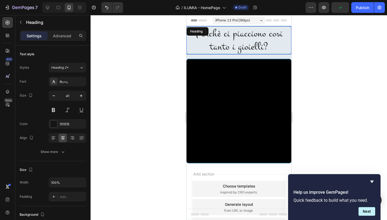
click at [198, 42] on p "Perchè ci piacciono cosi tanto i gioielli?" at bounding box center [239, 40] width 104 height 26
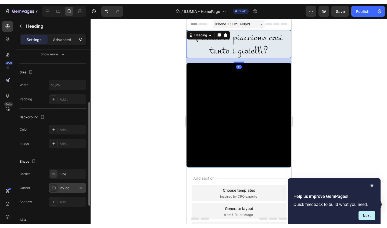
scroll to position [102, 0]
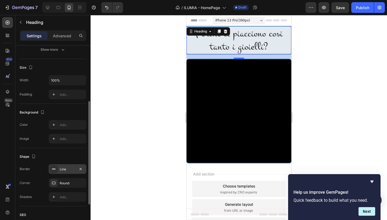
click at [69, 170] on div "Line" at bounding box center [68, 169] width 16 height 5
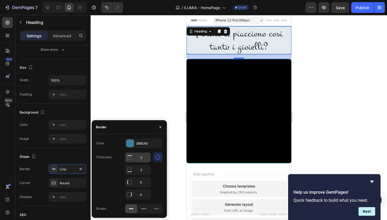
click at [142, 158] on input "2" at bounding box center [137, 158] width 25 height 10
click at [143, 162] on input "2" at bounding box center [137, 158] width 25 height 10
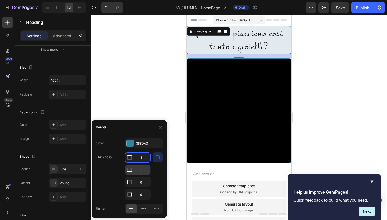
type input "1"
click at [143, 170] on input "2" at bounding box center [137, 170] width 25 height 10
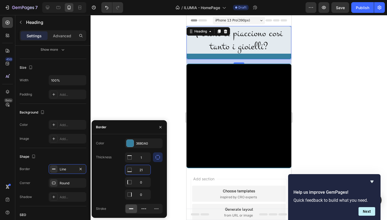
click at [141, 171] on input "21" at bounding box center [137, 170] width 25 height 10
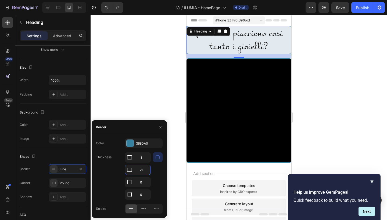
type input "1"
click at [145, 92] on div at bounding box center [239, 117] width 296 height 205
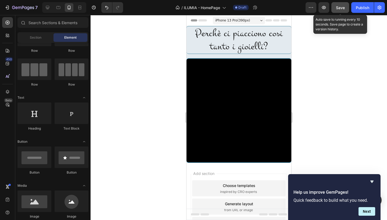
click at [340, 9] on span "Save" at bounding box center [340, 7] width 9 height 5
click at [326, 11] on button "button" at bounding box center [323, 7] width 11 height 11
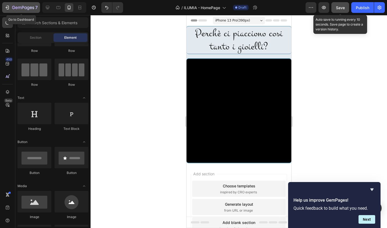
scroll to position [0, 0]
click at [25, 5] on div "7" at bounding box center [25, 7] width 26 height 6
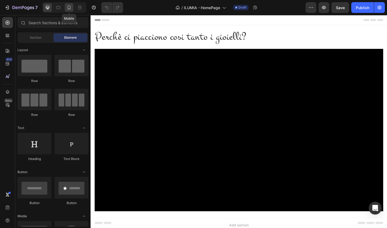
click at [70, 9] on icon at bounding box center [68, 7] width 5 height 5
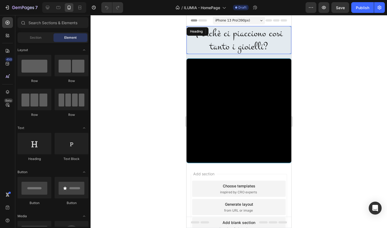
click at [232, 35] on h2 "Perchè ci piacciono cosi tanto i gioielli?" at bounding box center [238, 40] width 105 height 28
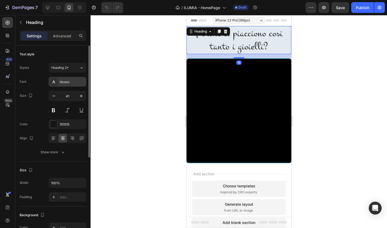
click at [73, 79] on div "Montez" at bounding box center [68, 82] width 38 height 10
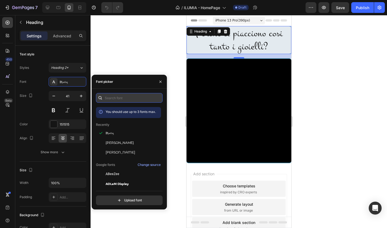
click at [135, 102] on input "text" at bounding box center [129, 98] width 67 height 10
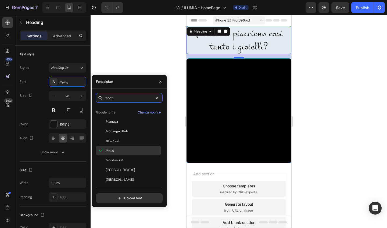
scroll to position [13, 0]
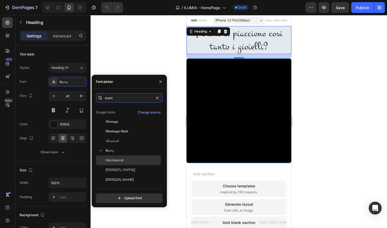
type input "mont"
click at [133, 161] on div "Montserrat" at bounding box center [133, 160] width 54 height 5
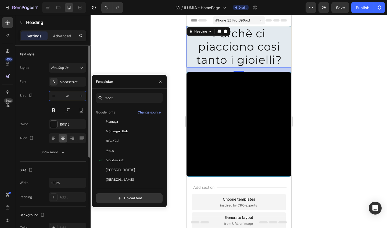
click at [67, 96] on input "41" at bounding box center [68, 96] width 18 height 10
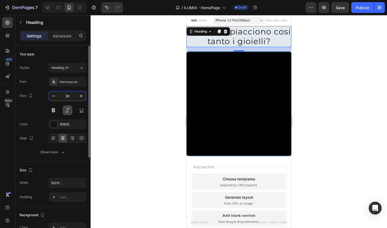
type input "30"
click at [68, 110] on button at bounding box center [68, 110] width 10 height 10
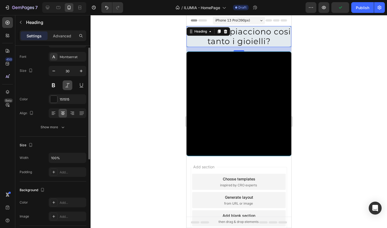
scroll to position [25, 0]
click at [59, 129] on div "Show more" at bounding box center [53, 126] width 25 height 5
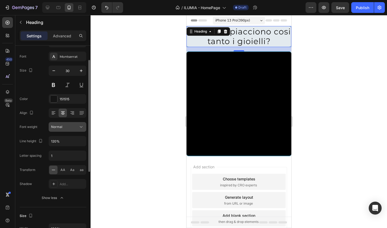
click at [62, 128] on span "Normal" at bounding box center [56, 127] width 11 height 4
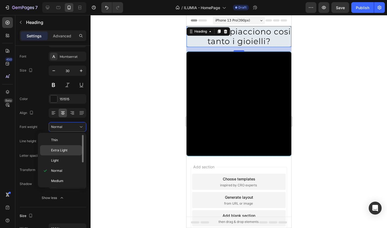
click at [62, 146] on div "Extra Light" at bounding box center [61, 150] width 42 height 10
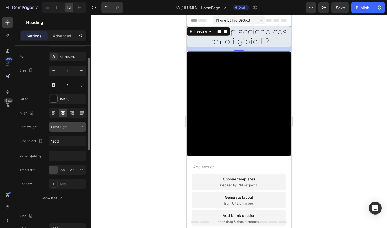
click at [66, 128] on span "Extra Light" at bounding box center [59, 127] width 16 height 4
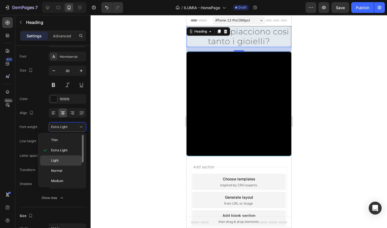
click at [66, 157] on div "Light" at bounding box center [61, 160] width 42 height 10
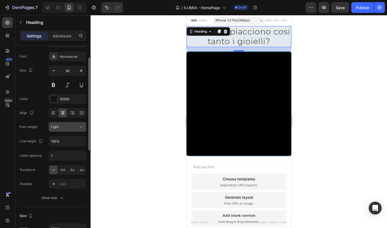
click at [70, 127] on div "Light" at bounding box center [64, 126] width 27 height 5
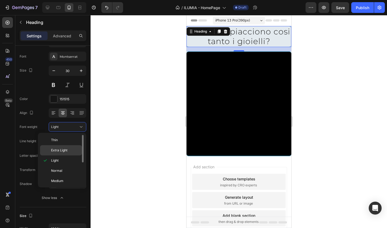
click at [68, 148] on p "Extra Light" at bounding box center [65, 150] width 28 height 5
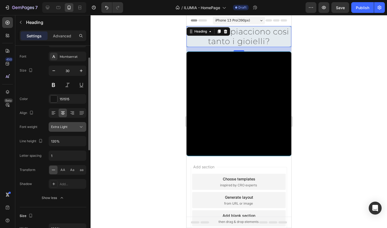
click at [69, 129] on div "Extra Light" at bounding box center [64, 126] width 27 height 5
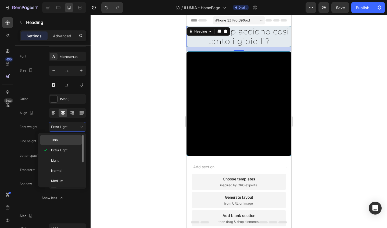
click at [67, 139] on p "Thin" at bounding box center [65, 140] width 28 height 5
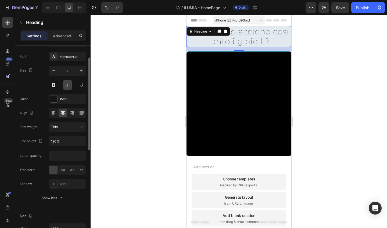
click at [70, 82] on button at bounding box center [68, 85] width 10 height 10
click at [69, 83] on button at bounding box center [68, 85] width 10 height 10
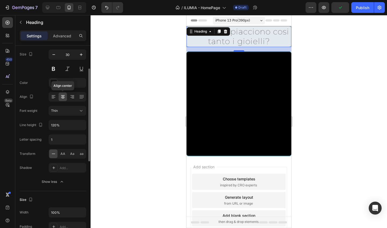
scroll to position [44, 0]
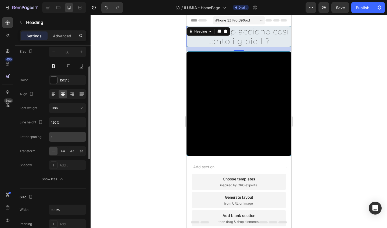
click at [62, 135] on input "1" at bounding box center [67, 137] width 37 height 10
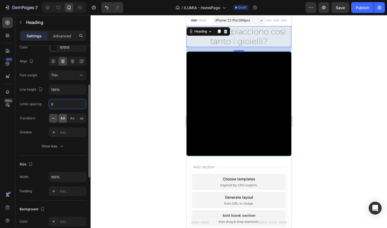
scroll to position [79, 0]
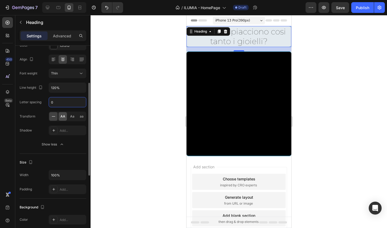
type input "0"
click at [64, 116] on span "AA" at bounding box center [62, 116] width 5 height 5
click at [56, 117] on div at bounding box center [53, 116] width 8 height 9
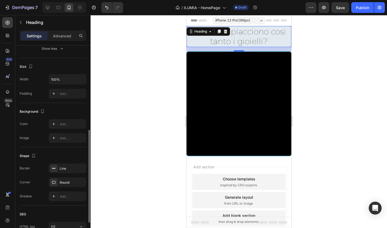
scroll to position [176, 0]
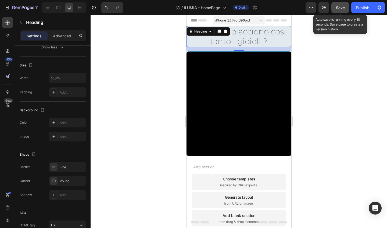
click at [341, 6] on span "Save" at bounding box center [340, 7] width 9 height 5
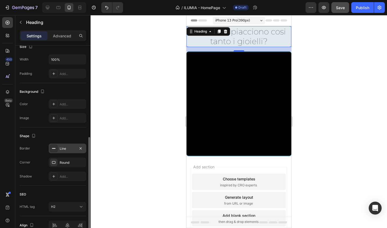
scroll to position [195, 0]
click at [62, 32] on div "Advanced" at bounding box center [62, 35] width 27 height 9
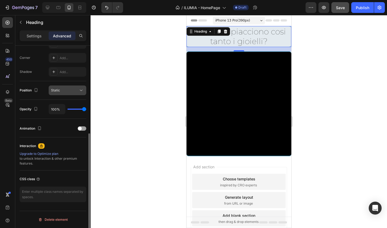
scroll to position [0, 0]
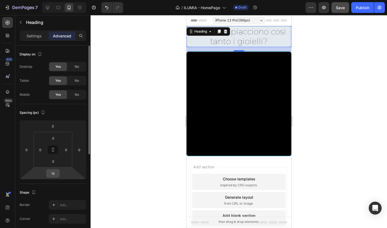
click at [53, 173] on input "16" at bounding box center [53, 173] width 11 height 8
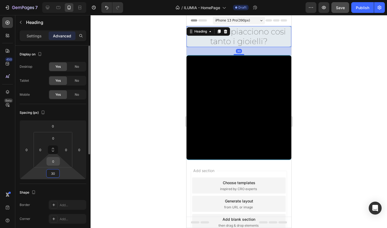
type input "30"
click at [54, 163] on input "0" at bounding box center [53, 161] width 11 height 8
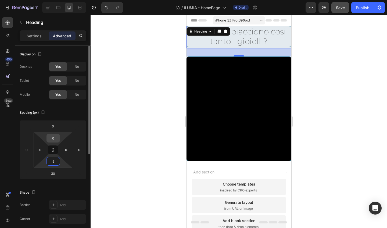
type input "5"
click at [53, 139] on input "0" at bounding box center [53, 138] width 11 height 8
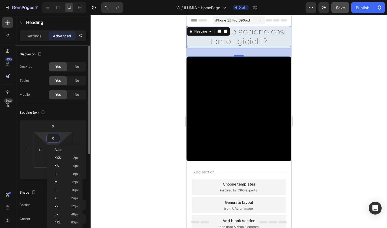
type input "5"
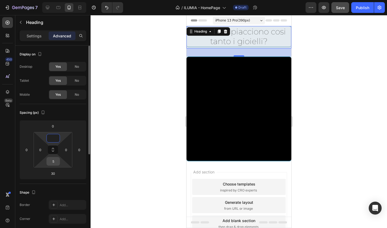
type input "0"
click at [55, 160] on input "5" at bounding box center [53, 161] width 11 height 8
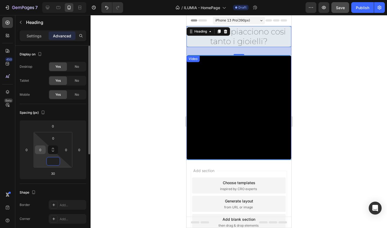
type input "0"
click at [41, 150] on input "0" at bounding box center [40, 150] width 8 height 8
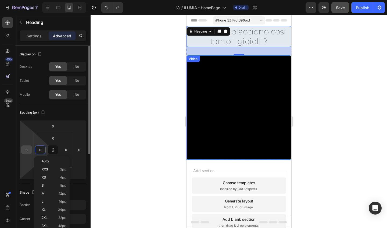
click at [24, 151] on input "0" at bounding box center [27, 150] width 8 height 8
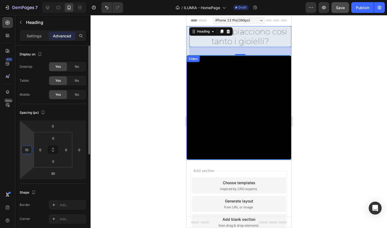
click at [27, 148] on input "10" at bounding box center [27, 150] width 8 height 8
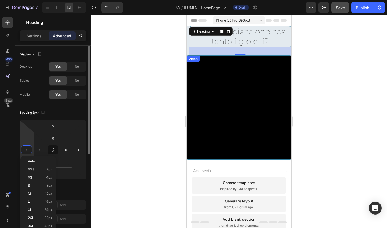
click at [27, 148] on input "10" at bounding box center [27, 150] width 8 height 8
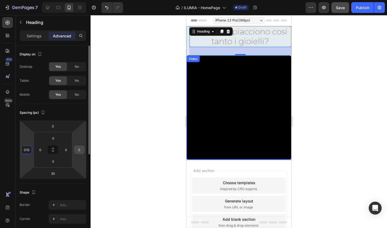
type input "10"
click at [80, 151] on input "0" at bounding box center [79, 150] width 8 height 8
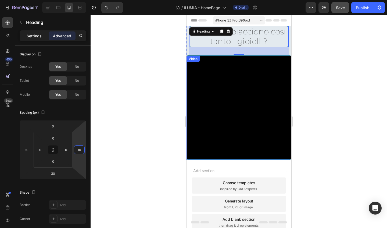
type input "10"
click at [40, 35] on p "Settings" at bounding box center [34, 36] width 15 height 6
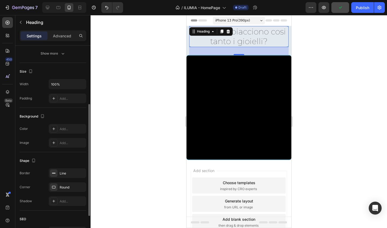
scroll to position [100, 0]
click at [81, 170] on icon "button" at bounding box center [80, 171] width 4 height 4
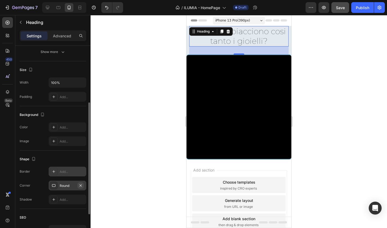
click at [81, 185] on icon "button" at bounding box center [81, 185] width 2 height 2
click at [203, 32] on div "Heading" at bounding box center [203, 31] width 15 height 5
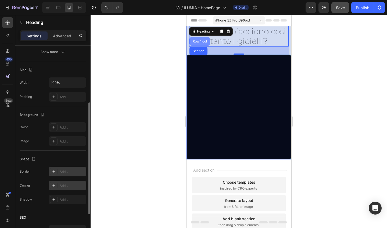
click at [202, 38] on div "Row 1 col" at bounding box center [199, 41] width 21 height 9
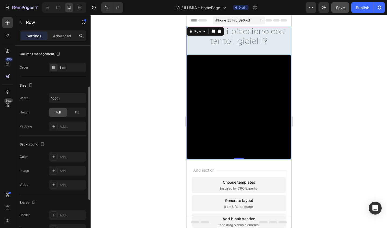
scroll to position [71, 0]
click at [197, 30] on div "Row" at bounding box center [197, 31] width 9 height 5
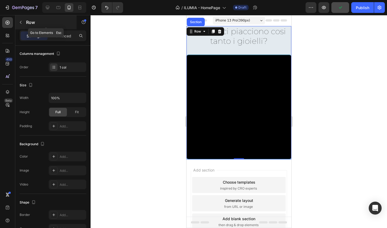
click at [23, 26] on button "button" at bounding box center [20, 22] width 9 height 9
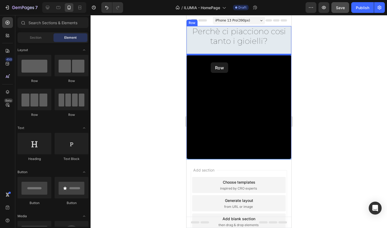
drag, startPoint x: 218, startPoint y: 88, endPoint x: 210, endPoint y: 62, distance: 26.9
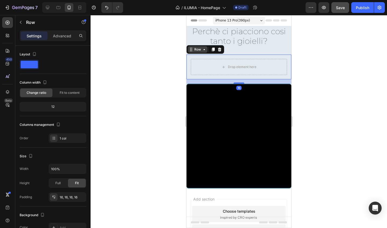
click at [200, 49] on div "Row" at bounding box center [197, 49] width 9 height 5
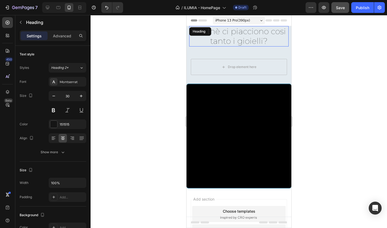
click at [250, 32] on h2 "Perchè ci piacciono cosi tanto i gioielli?" at bounding box center [238, 36] width 99 height 20
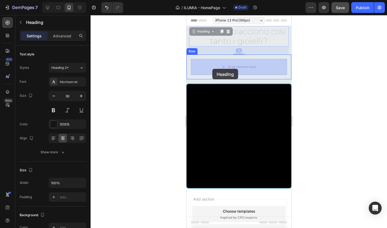
drag, startPoint x: 211, startPoint y: 33, endPoint x: 212, endPoint y: 69, distance: 35.8
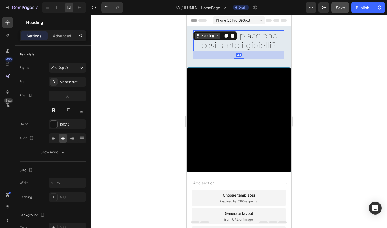
click at [212, 35] on div "Heading" at bounding box center [207, 35] width 15 height 5
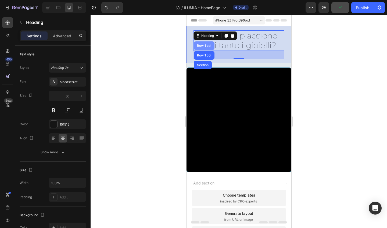
click at [209, 45] on div "Row 1 col" at bounding box center [204, 45] width 16 height 3
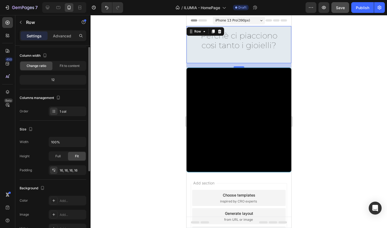
scroll to position [31, 0]
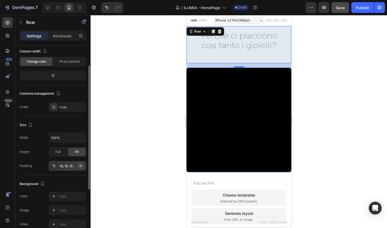
click at [81, 167] on icon "button" at bounding box center [80, 166] width 4 height 4
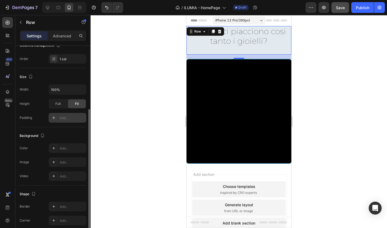
scroll to position [90, 0]
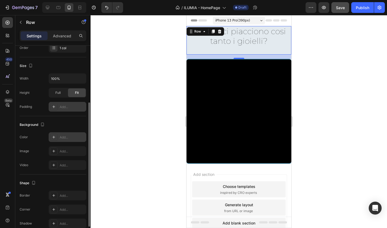
click at [66, 138] on div "Add..." at bounding box center [72, 137] width 25 height 5
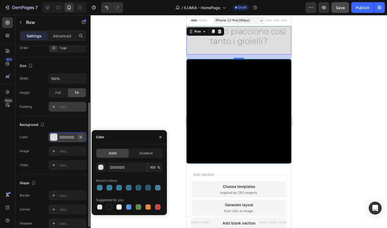
click at [83, 138] on button "button" at bounding box center [80, 137] width 6 height 6
type input "000000"
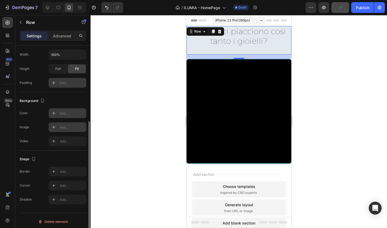
scroll to position [116, 0]
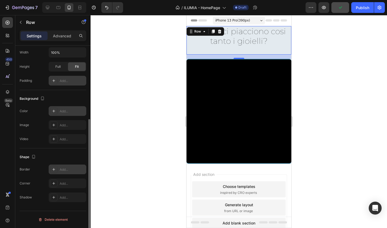
click at [64, 172] on div "Add..." at bounding box center [72, 169] width 25 height 5
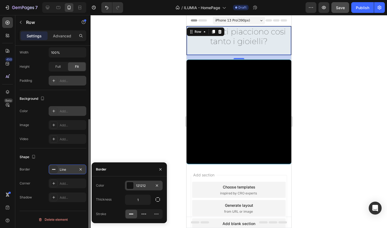
click at [140, 185] on div "121212" at bounding box center [144, 185] width 16 height 5
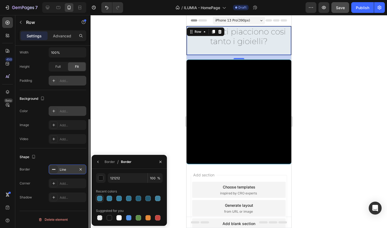
click at [100, 198] on div at bounding box center [99, 198] width 5 height 5
type input "3680A0"
click at [110, 159] on div "Border" at bounding box center [110, 161] width 10 height 9
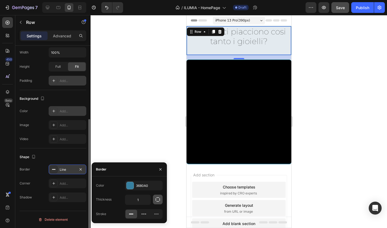
click at [158, 201] on icon "button" at bounding box center [157, 199] width 5 height 5
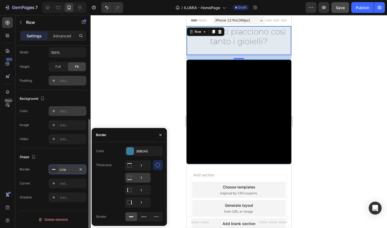
click at [142, 176] on input "1" at bounding box center [137, 178] width 25 height 10
click at [142, 189] on input "1" at bounding box center [137, 190] width 25 height 10
type input "0"
click at [141, 199] on input "1" at bounding box center [137, 203] width 25 height 10
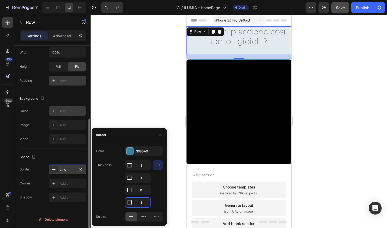
click at [141, 199] on input "1" at bounding box center [137, 203] width 25 height 10
type input "0"
click at [72, 180] on div "Add..." at bounding box center [68, 183] width 38 height 10
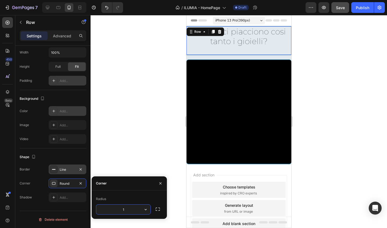
type input "10"
click at [149, 150] on div at bounding box center [239, 121] width 296 height 213
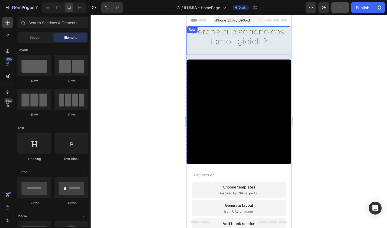
click at [199, 51] on div "Perchè ci piacciono cosi tanto i gioielli? Heading" at bounding box center [238, 40] width 105 height 28
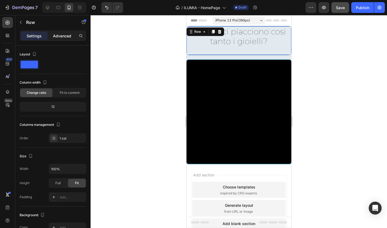
click at [65, 37] on p "Advanced" at bounding box center [62, 36] width 18 height 6
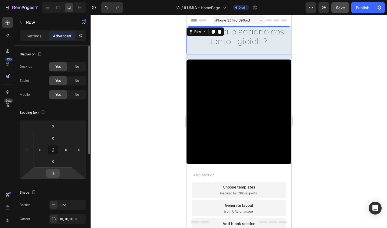
click at [56, 173] on input "16" at bounding box center [53, 173] width 11 height 8
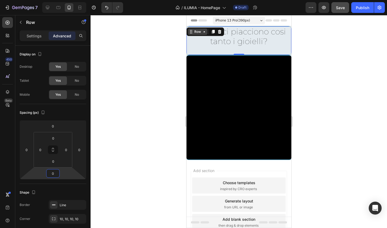
type input "0"
click at [203, 33] on icon at bounding box center [204, 32] width 4 height 4
click at [259, 40] on h2 "Perchè ci piacciono cosi tanto i gioielli?" at bounding box center [238, 36] width 99 height 20
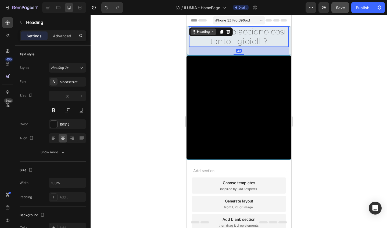
click at [211, 31] on icon at bounding box center [212, 32] width 4 height 4
click at [63, 37] on p "Advanced" at bounding box center [62, 36] width 18 height 6
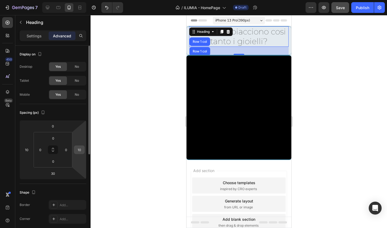
click at [79, 148] on input "10" at bounding box center [79, 150] width 8 height 8
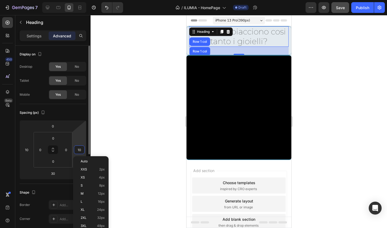
click at [79, 148] on input "10" at bounding box center [79, 150] width 8 height 8
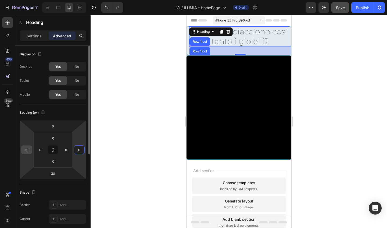
type input "0"
click at [28, 149] on input "10" at bounding box center [27, 150] width 8 height 8
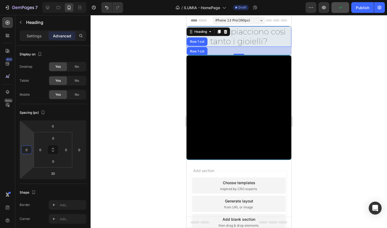
type input "0"
click at [107, 137] on div at bounding box center [239, 121] width 296 height 213
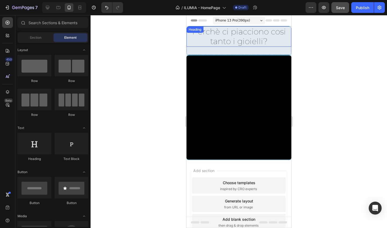
click at [226, 41] on h2 "Perchè ci piacciono cosi tanto i gioielli?" at bounding box center [238, 36] width 105 height 20
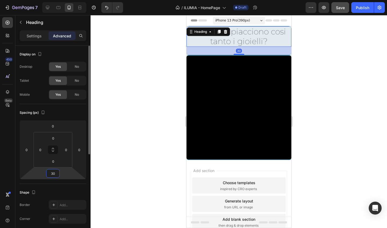
click at [57, 171] on input "30" at bounding box center [53, 173] width 11 height 8
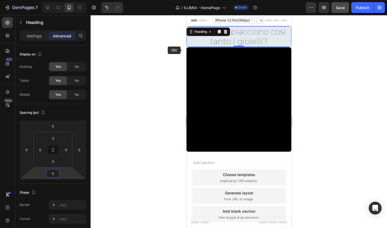
type input "0"
click at [153, 58] on div at bounding box center [239, 121] width 296 height 213
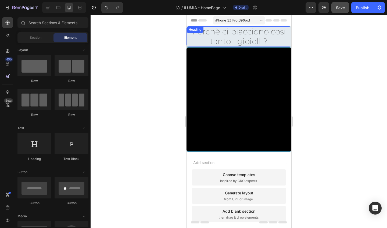
click at [198, 30] on div "Heading" at bounding box center [194, 29] width 15 height 5
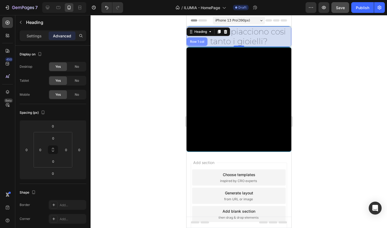
click at [198, 40] on div "Row 1 col" at bounding box center [197, 41] width 16 height 3
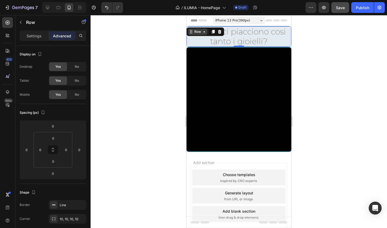
click at [200, 31] on div "Row" at bounding box center [197, 31] width 9 height 5
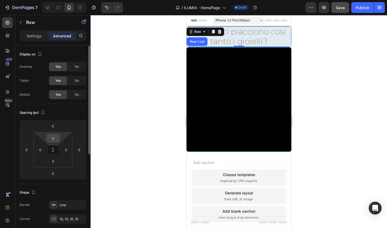
click at [52, 141] on input "0" at bounding box center [53, 138] width 11 height 8
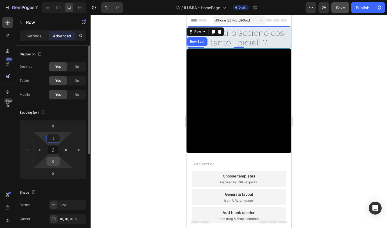
type input "5"
click at [52, 159] on input "0" at bounding box center [53, 161] width 11 height 8
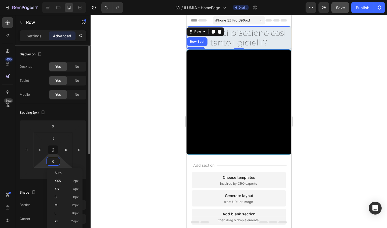
type input "5"
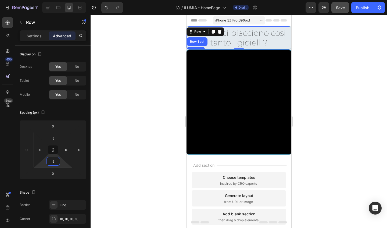
click at [125, 119] on div at bounding box center [239, 121] width 296 height 213
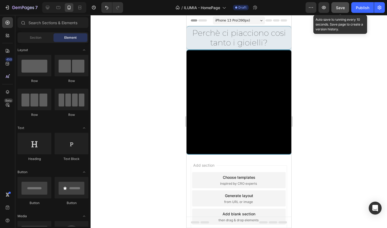
click at [338, 11] on button "Save" at bounding box center [340, 7] width 18 height 11
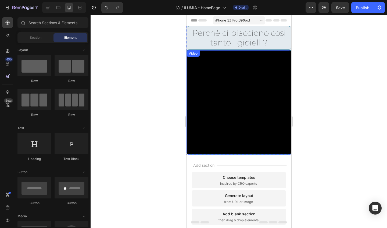
click at [229, 61] on video at bounding box center [238, 102] width 105 height 105
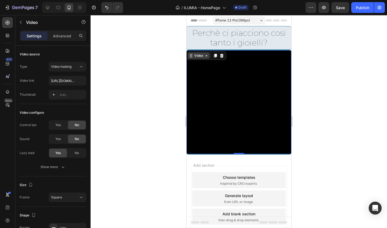
click at [203, 56] on div "Video" at bounding box center [198, 55] width 11 height 5
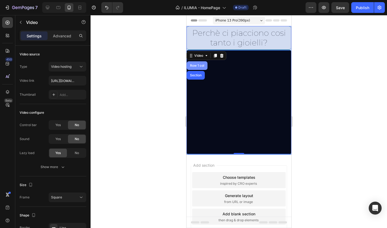
click at [201, 64] on div "Row 1 col" at bounding box center [197, 65] width 16 height 3
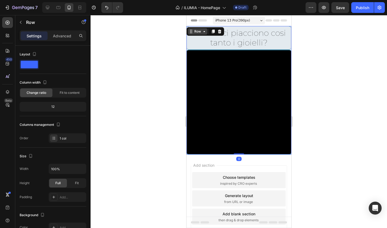
click at [202, 33] on icon at bounding box center [204, 31] width 4 height 4
click at [201, 44] on h2 "Perchè ci piacciono cosi tanto i gioielli?" at bounding box center [238, 38] width 105 height 20
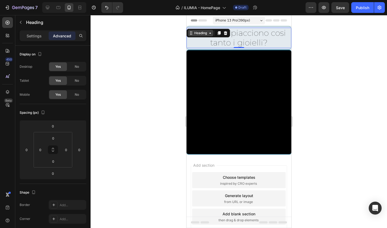
click at [202, 34] on div "Heading" at bounding box center [200, 33] width 15 height 5
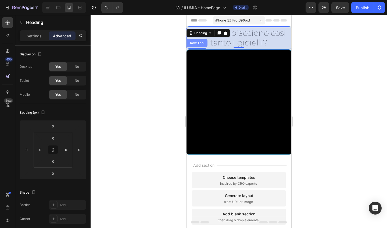
click at [200, 40] on div "Row 1 col" at bounding box center [196, 43] width 21 height 9
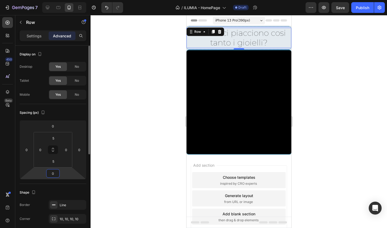
click at [55, 174] on input "0" at bounding box center [53, 173] width 11 height 8
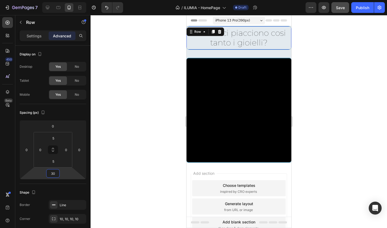
type input "30"
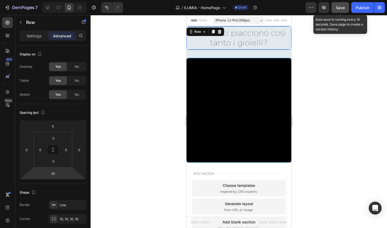
click at [339, 10] on button "Save" at bounding box center [340, 7] width 18 height 11
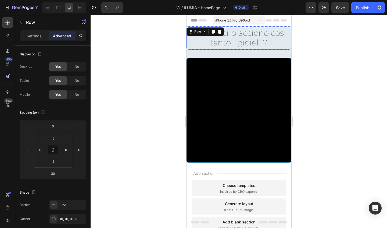
click at [250, 40] on h2 "Perchè ci piacciono cosi tanto i gioielli?" at bounding box center [238, 38] width 105 height 20
click at [42, 37] on div "Settings" at bounding box center [34, 35] width 27 height 9
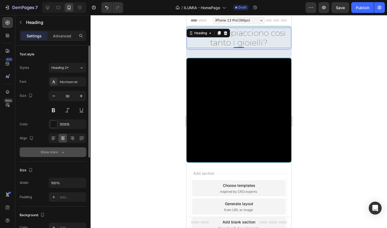
click at [61, 151] on icon "button" at bounding box center [62, 151] width 5 height 5
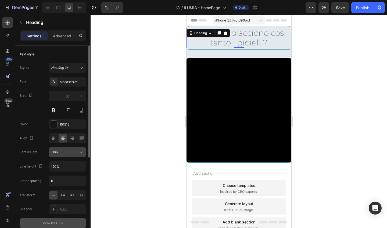
click at [63, 153] on div "Thin" at bounding box center [64, 152] width 27 height 5
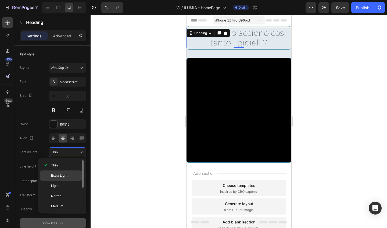
click at [63, 173] on span "Extra Light" at bounding box center [59, 175] width 16 height 5
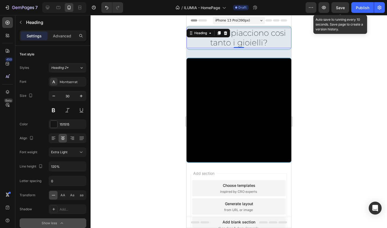
click at [339, 5] on span "Save" at bounding box center [340, 7] width 9 height 5
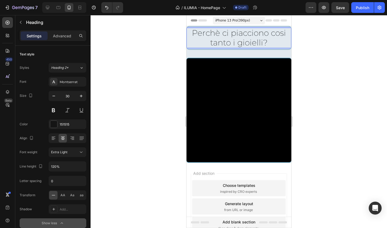
click at [263, 45] on p "Perchè ci piacciono cosi tanto i gioielli?" at bounding box center [239, 37] width 104 height 19
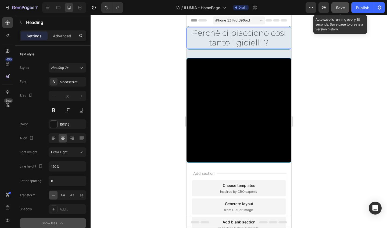
click at [344, 4] on button "Save" at bounding box center [340, 7] width 18 height 11
click at [342, 8] on span "Save" at bounding box center [340, 7] width 9 height 5
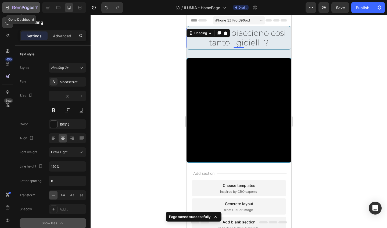
click at [16, 10] on div "7" at bounding box center [25, 7] width 26 height 6
